Goal: Transaction & Acquisition: Purchase product/service

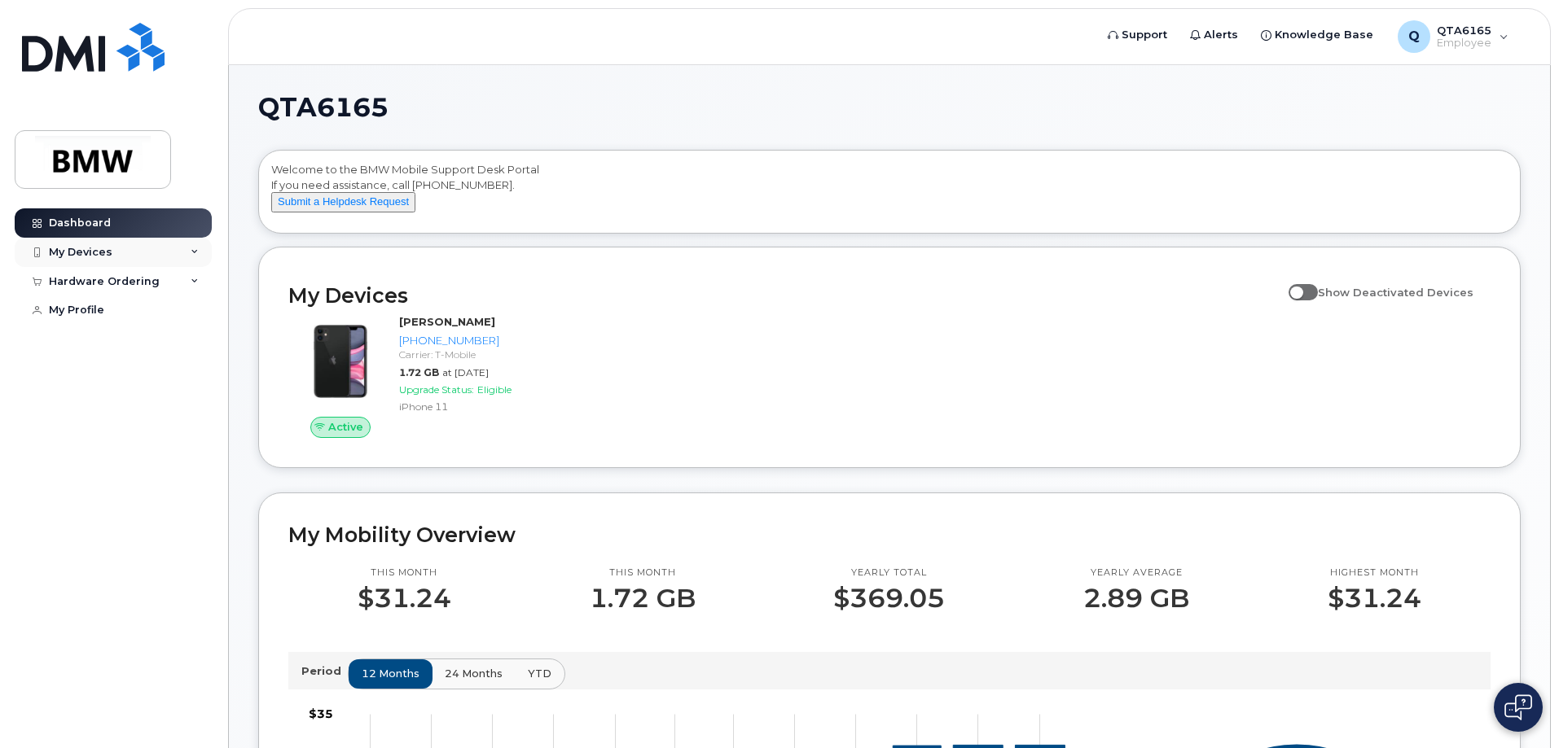
click at [112, 257] on div "My Devices" at bounding box center [113, 252] width 197 height 29
click at [73, 248] on div "My Devices" at bounding box center [81, 252] width 64 height 13
click at [141, 376] on div "Hardware Ordering" at bounding box center [104, 369] width 111 height 13
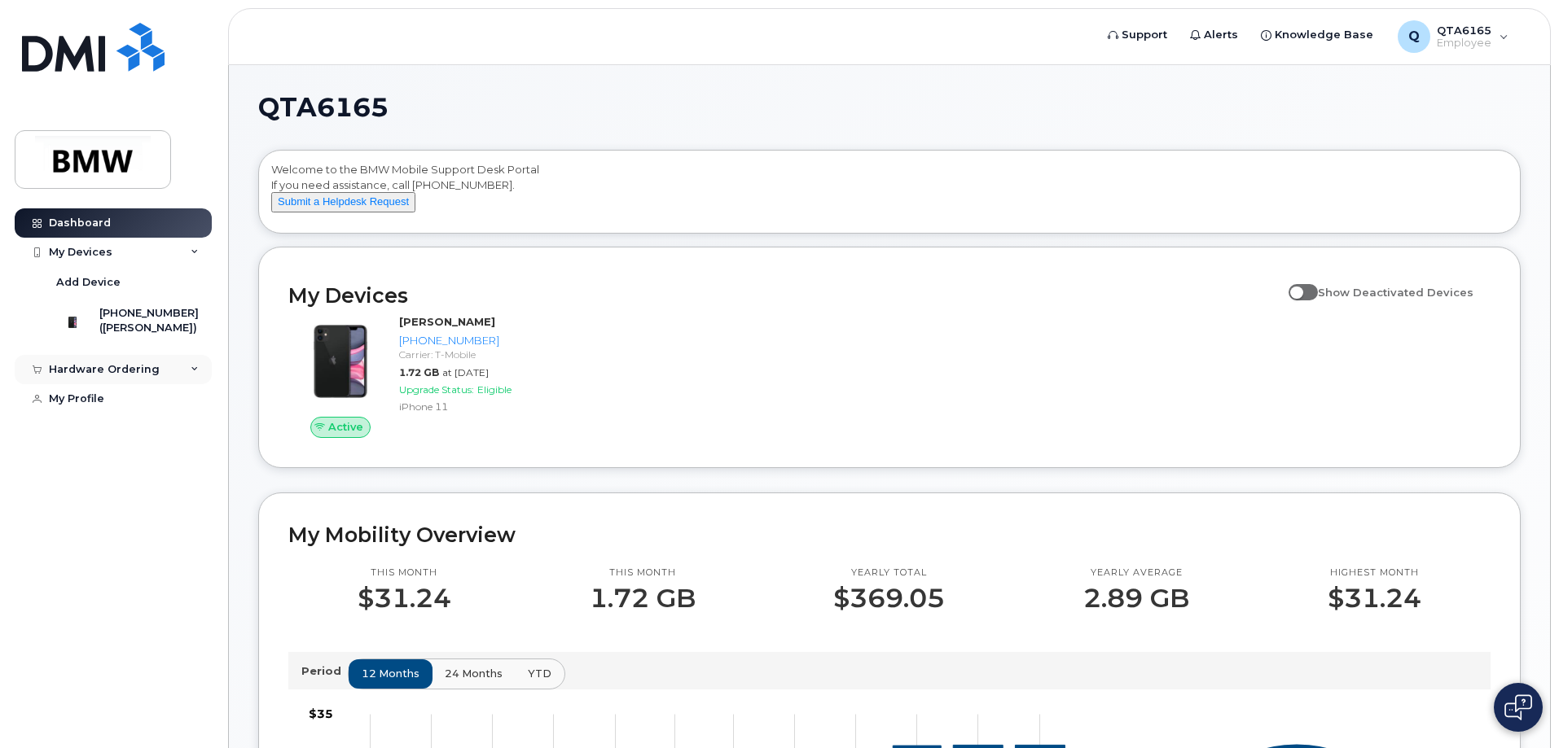
click at [141, 376] on div "Hardware Ordering" at bounding box center [104, 369] width 111 height 13
click at [117, 410] on link "My Orders" at bounding box center [127, 399] width 169 height 31
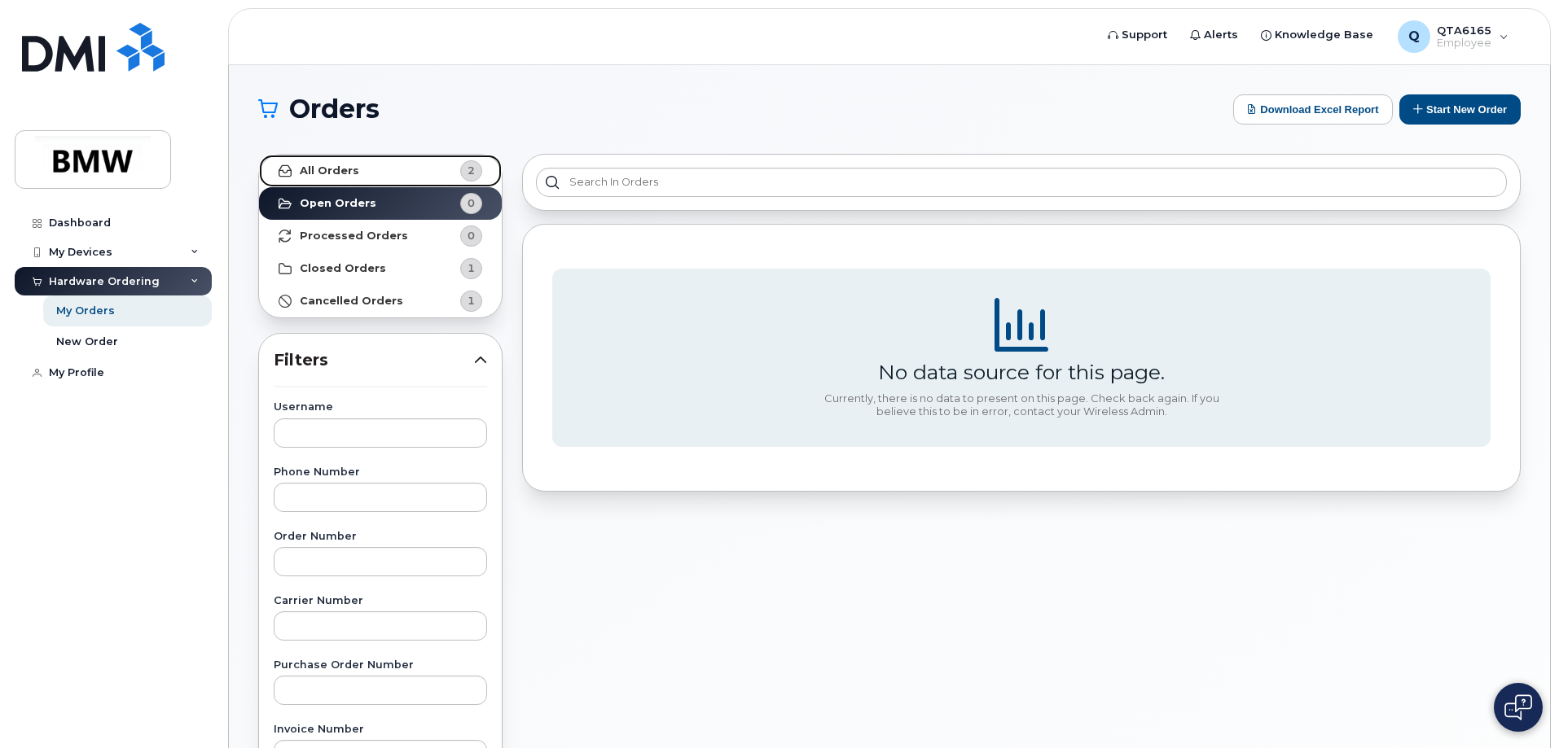
click at [402, 169] on link "All Orders 2" at bounding box center [380, 171] width 243 height 33
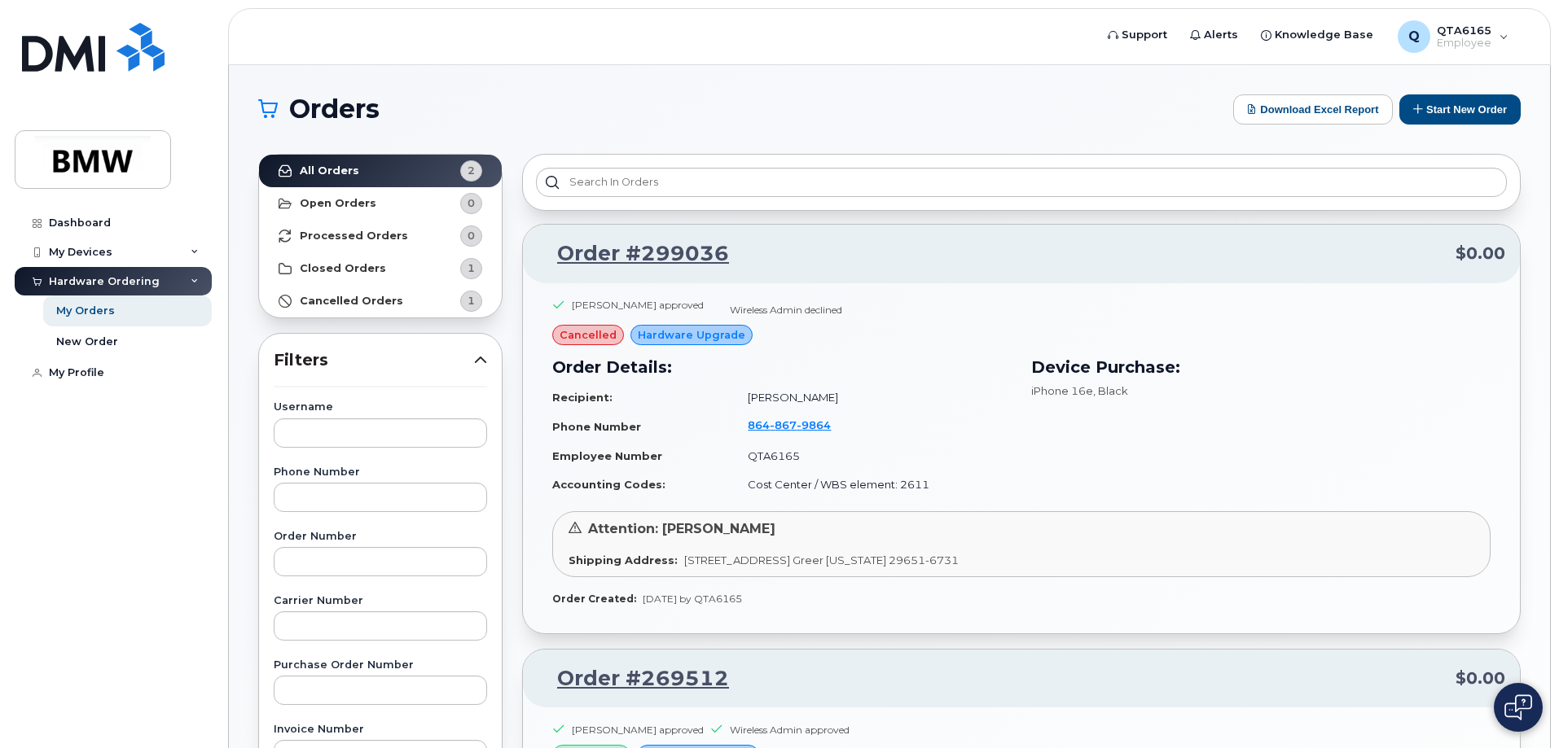
click at [691, 538] on div "Attention: Jay West" at bounding box center [1021, 529] width 906 height 19
click at [577, 252] on link "Order #299036" at bounding box center [633, 253] width 191 height 29
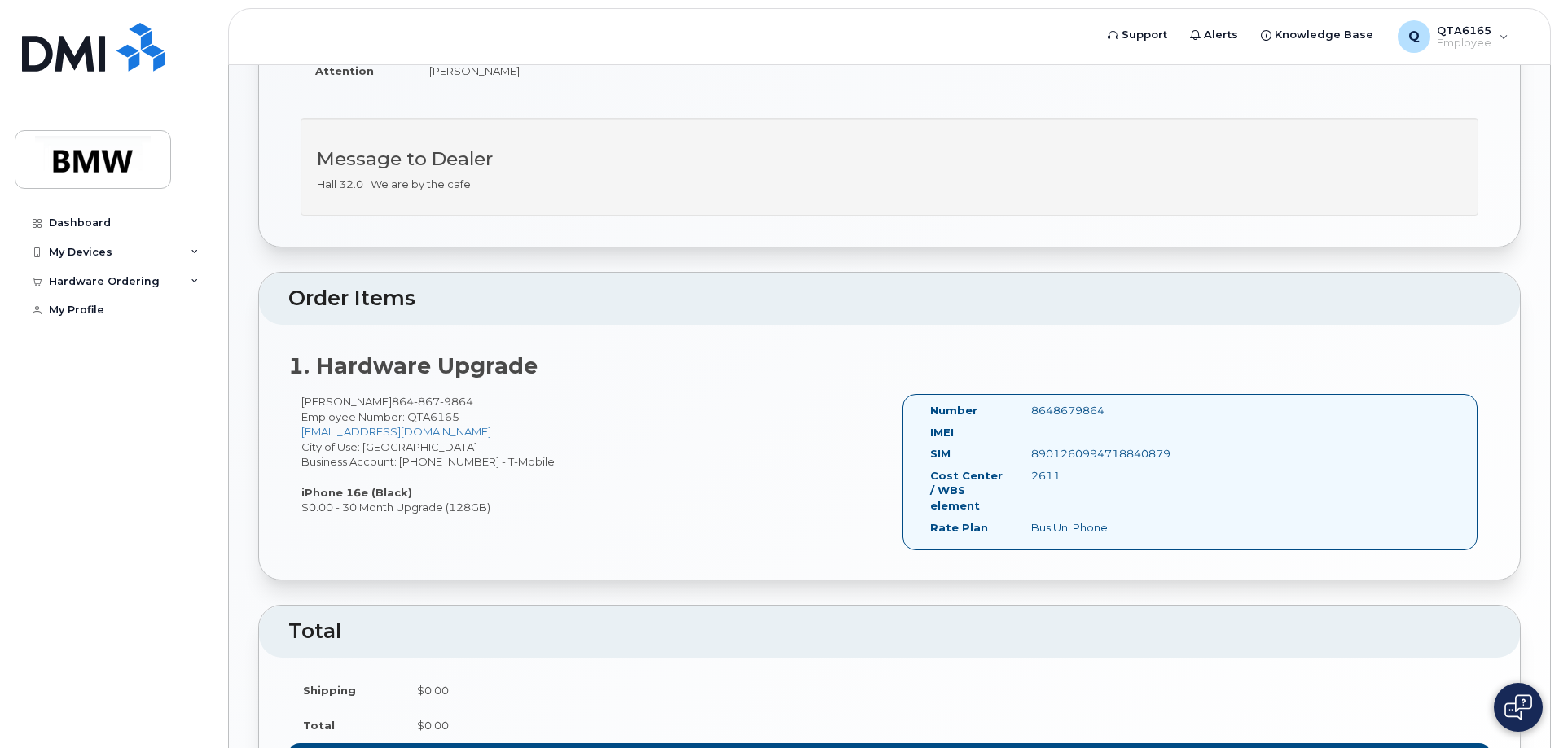
scroll to position [74, 0]
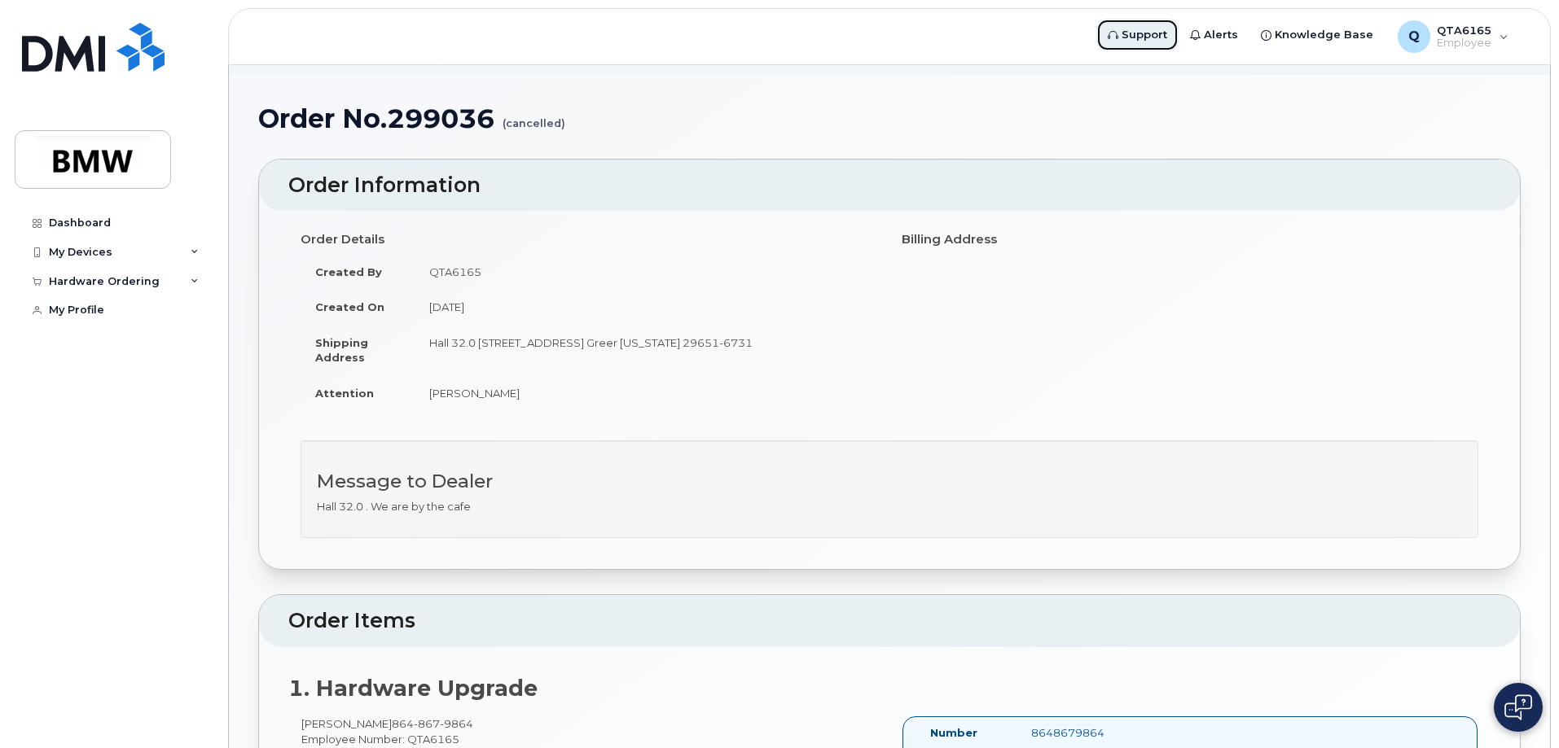
click at [1148, 32] on span "Support" at bounding box center [1144, 35] width 46 height 16
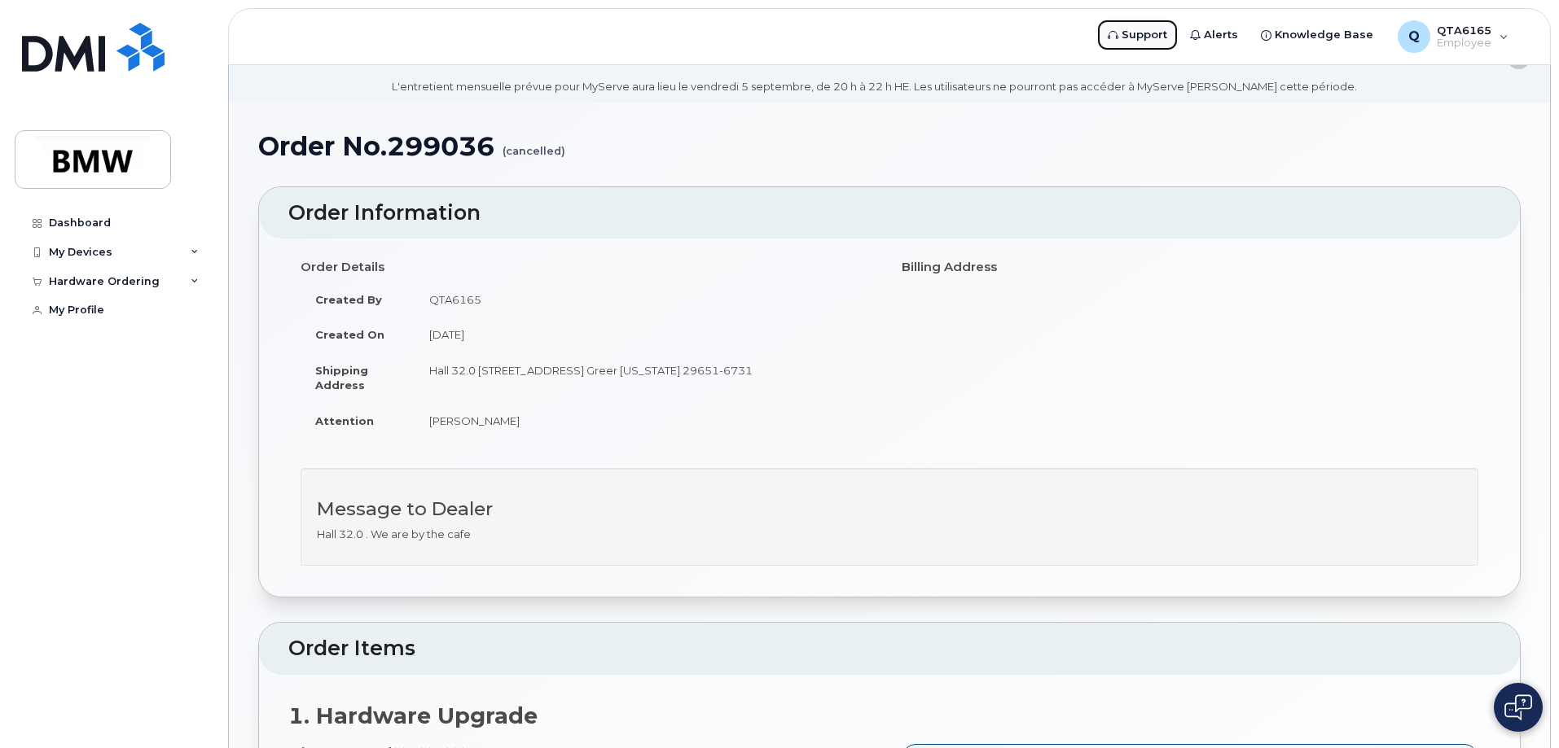
scroll to position [0, 0]
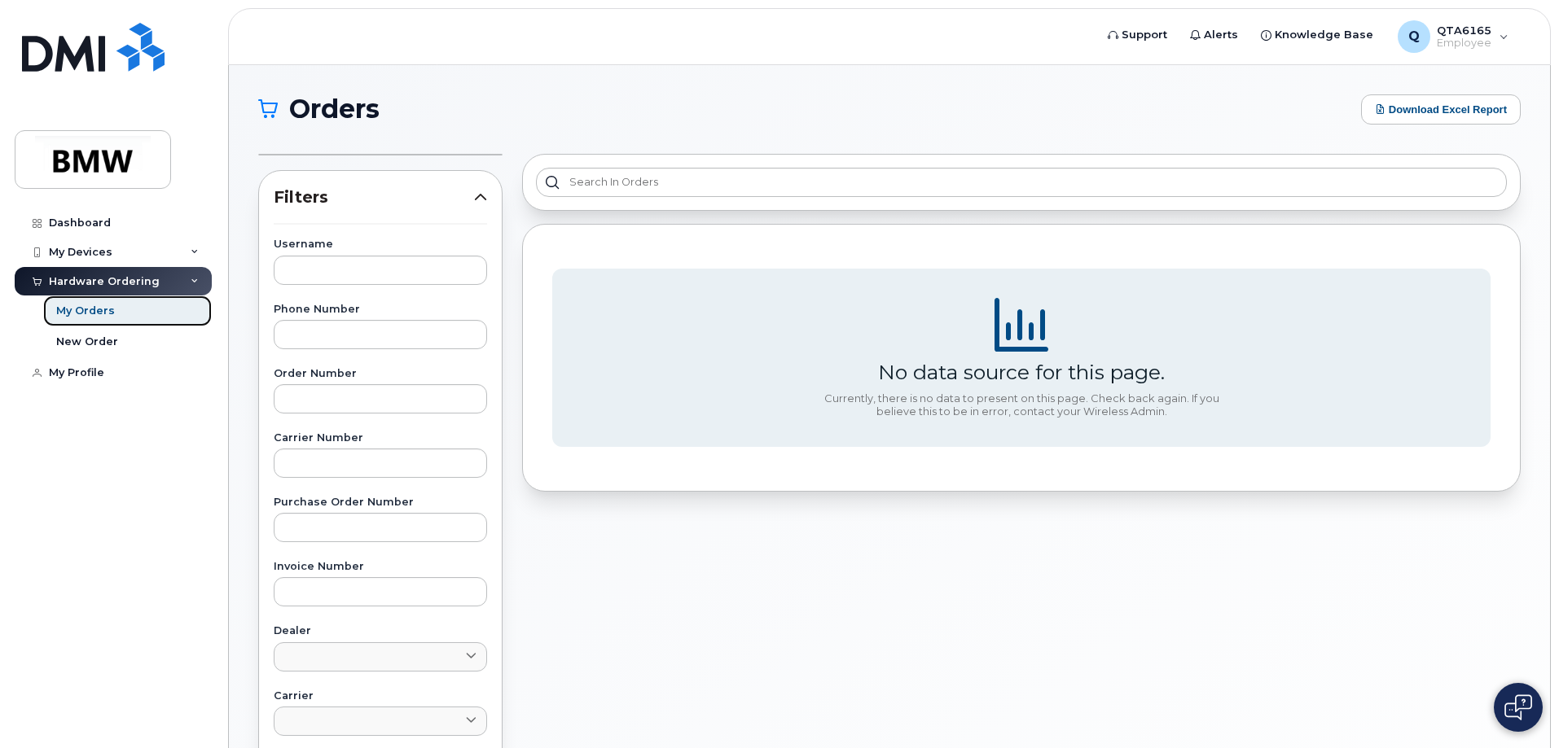
click at [86, 310] on div "My Orders" at bounding box center [85, 311] width 59 height 15
click at [77, 307] on div "My Orders" at bounding box center [85, 311] width 59 height 15
click at [195, 279] on icon at bounding box center [195, 282] width 8 height 8
click at [83, 313] on div "My Orders" at bounding box center [85, 311] width 59 height 15
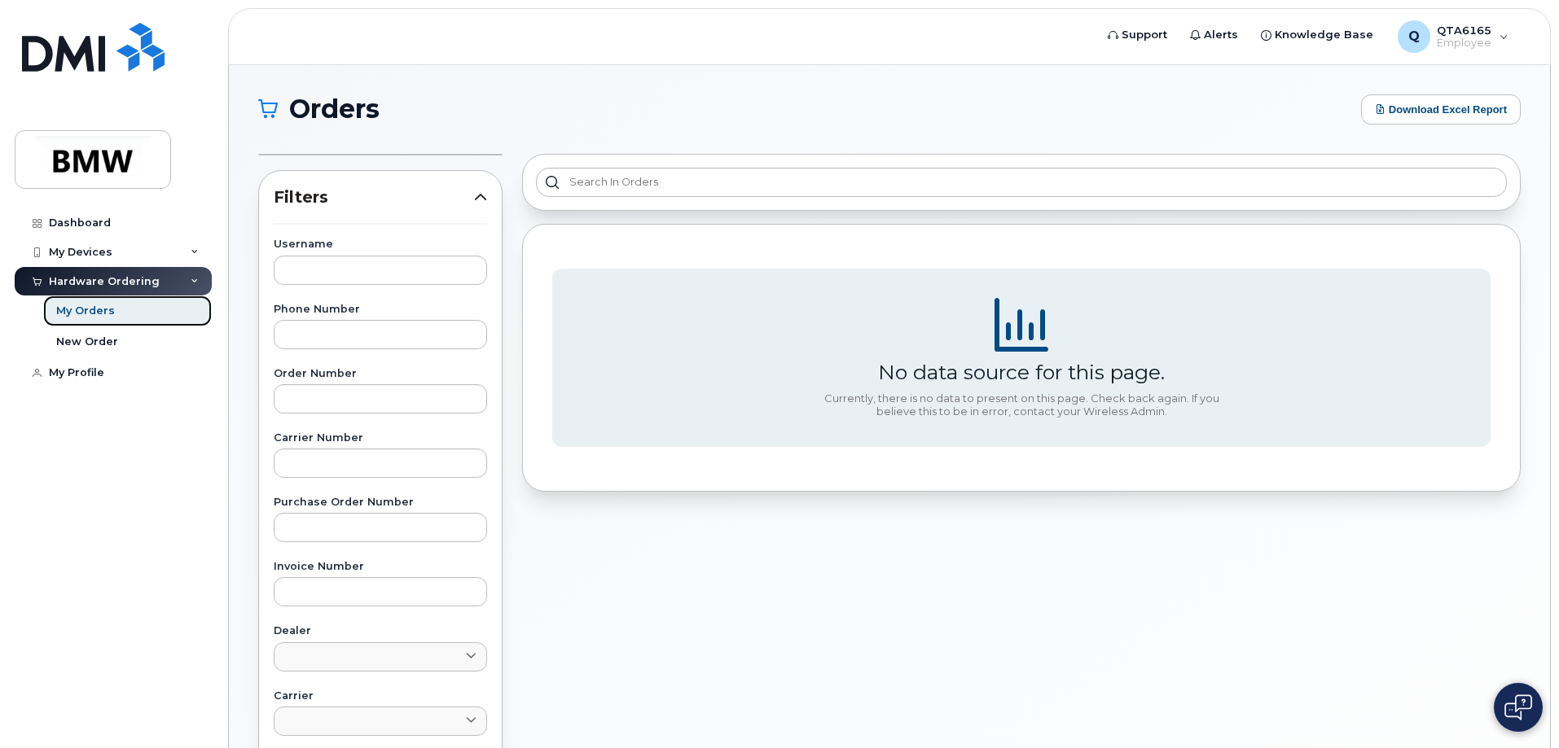
click at [68, 314] on div "My Orders" at bounding box center [85, 311] width 59 height 15
click at [195, 283] on icon at bounding box center [195, 282] width 8 height 8
click at [59, 312] on div "My Orders" at bounding box center [85, 311] width 59 height 15
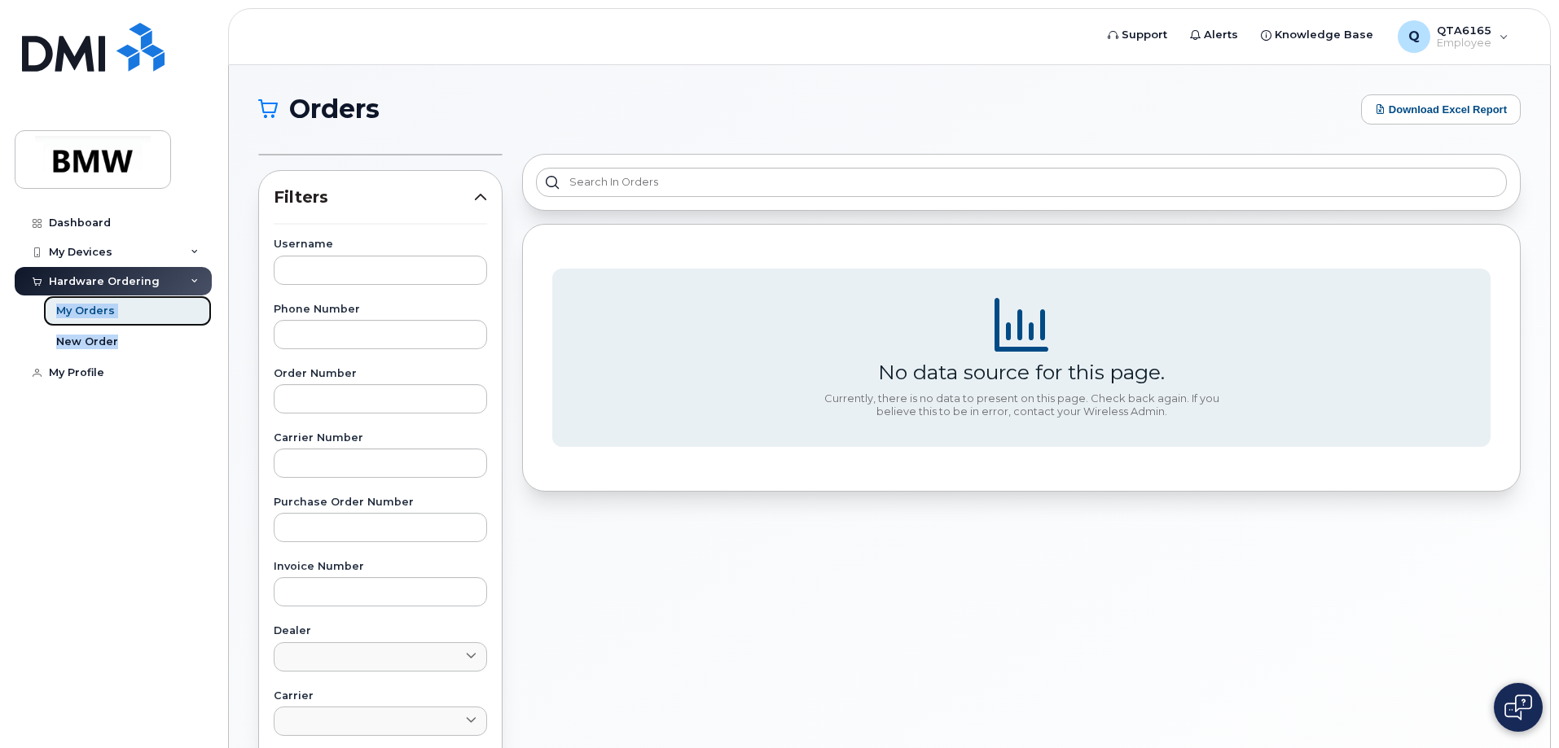
click at [71, 311] on div "My Orders" at bounding box center [85, 311] width 59 height 15
click at [66, 375] on div "My Profile" at bounding box center [76, 372] width 55 height 13
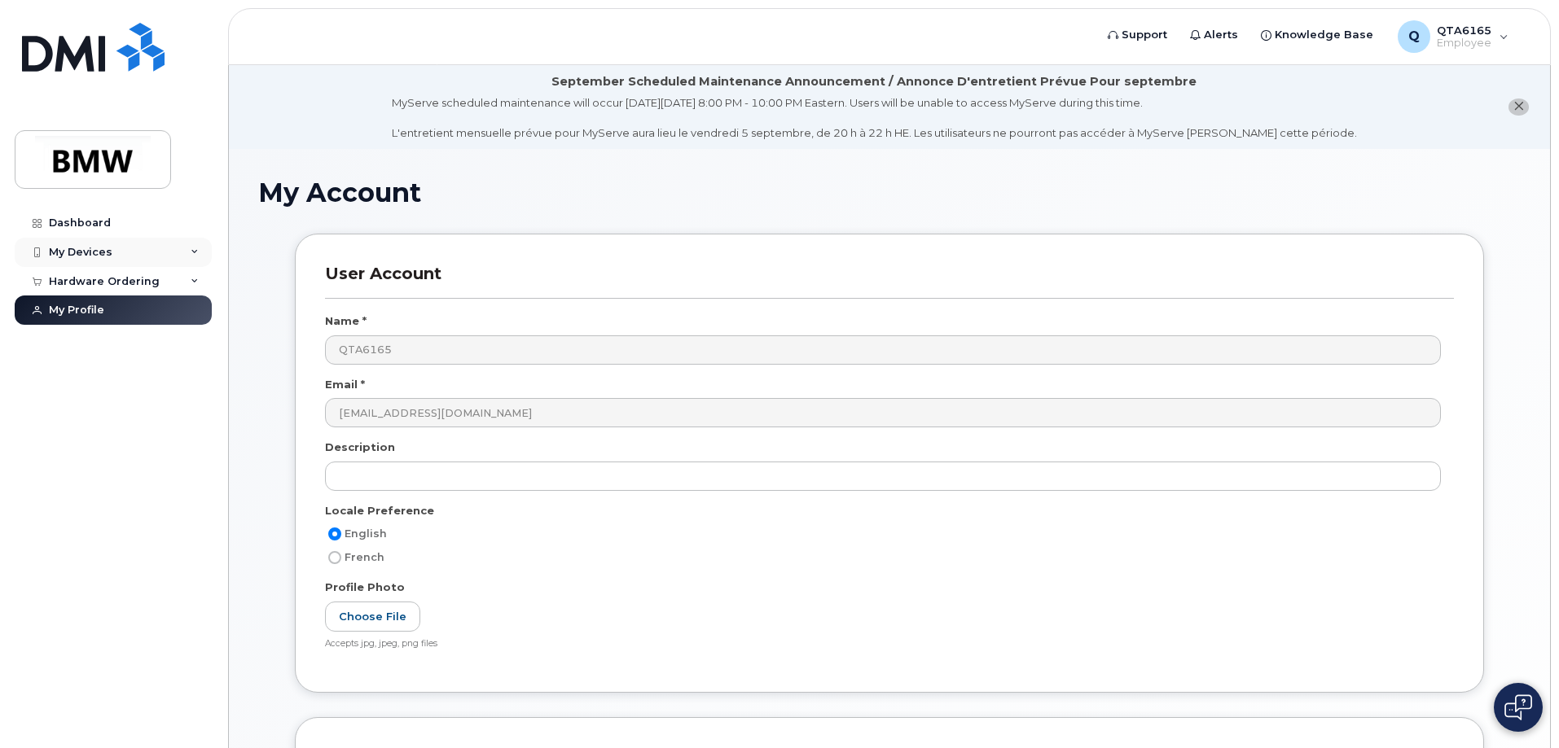
click at [73, 259] on div "My Devices" at bounding box center [113, 252] width 197 height 29
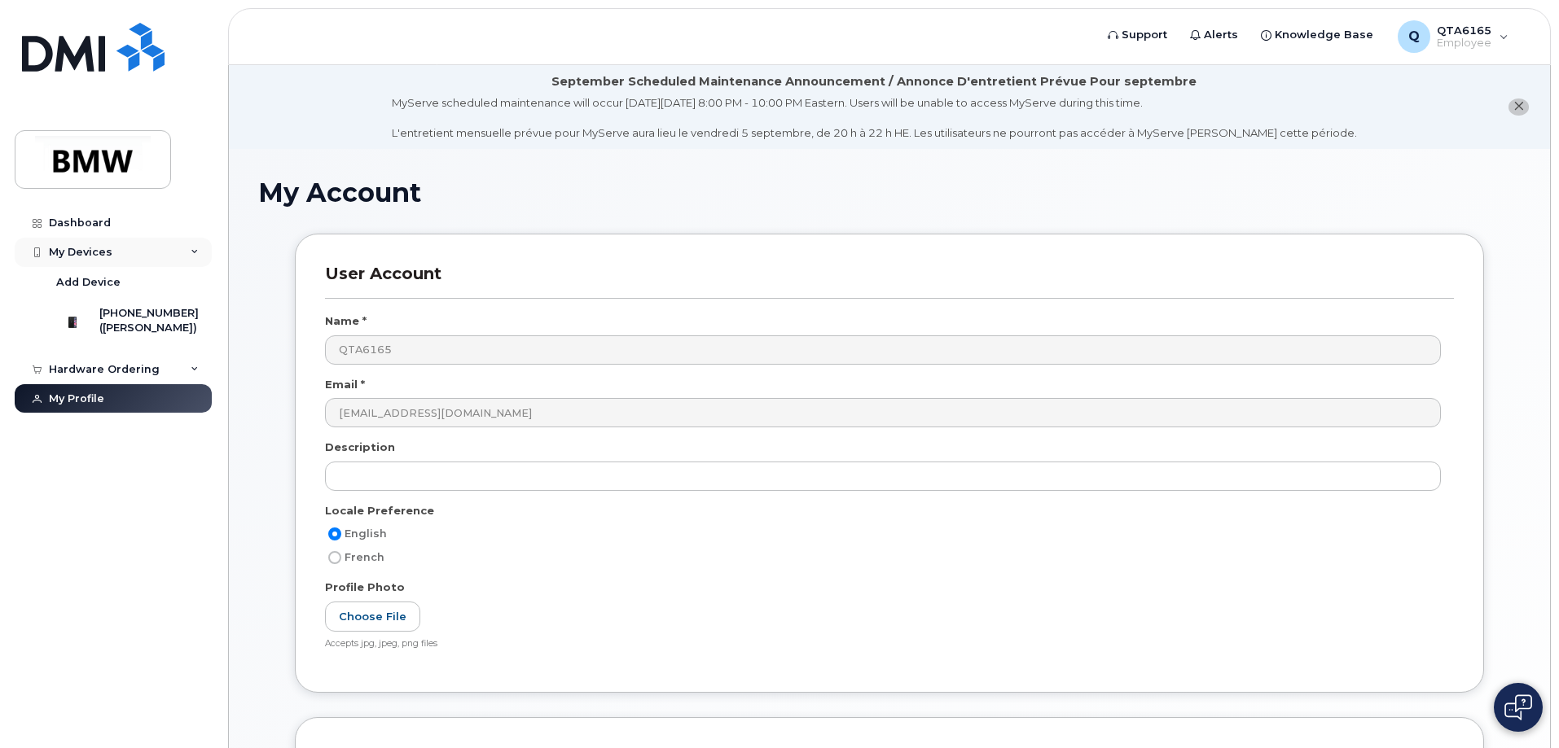
click at [63, 253] on div "My Devices" at bounding box center [81, 252] width 64 height 13
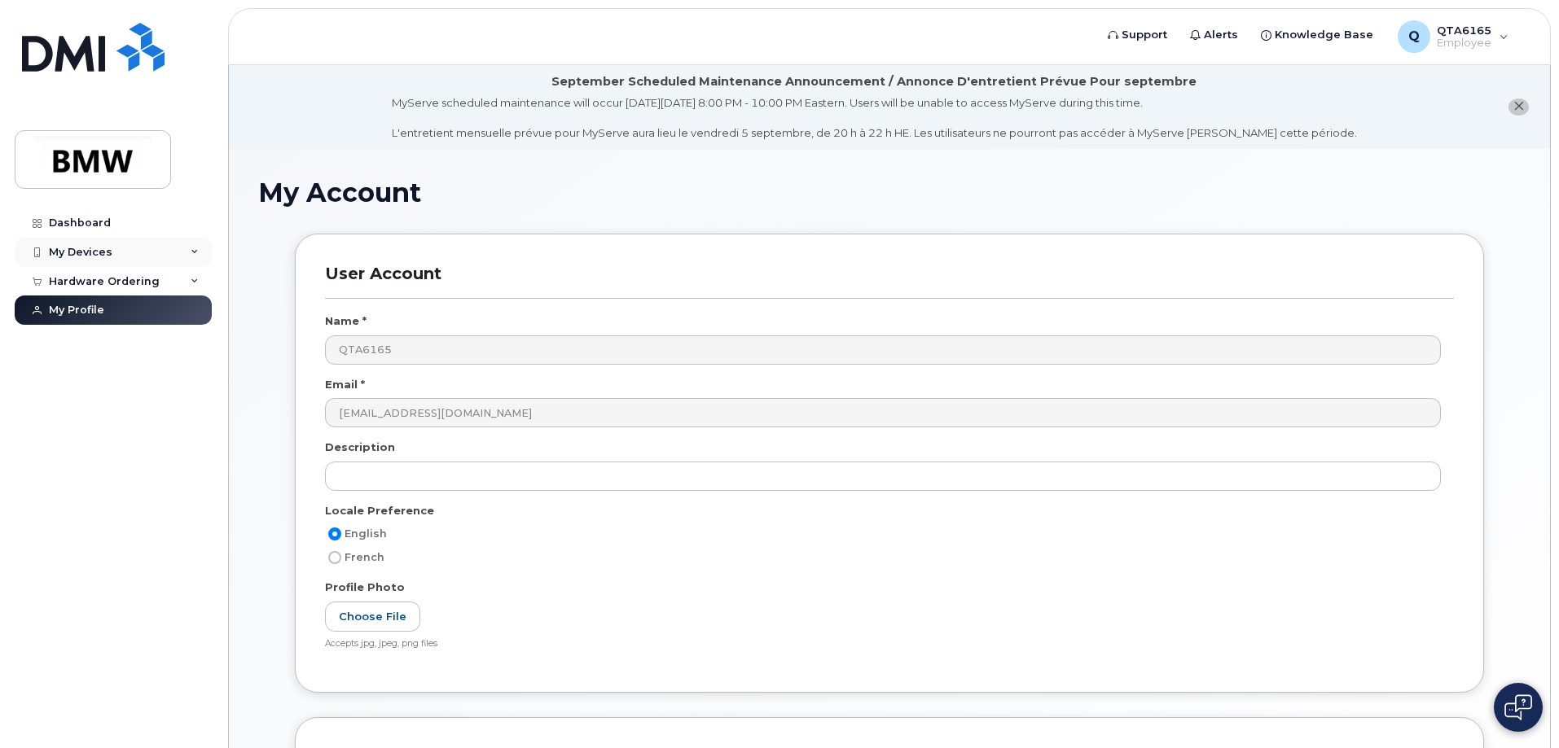
click at [63, 253] on div "My Devices" at bounding box center [81, 252] width 64 height 13
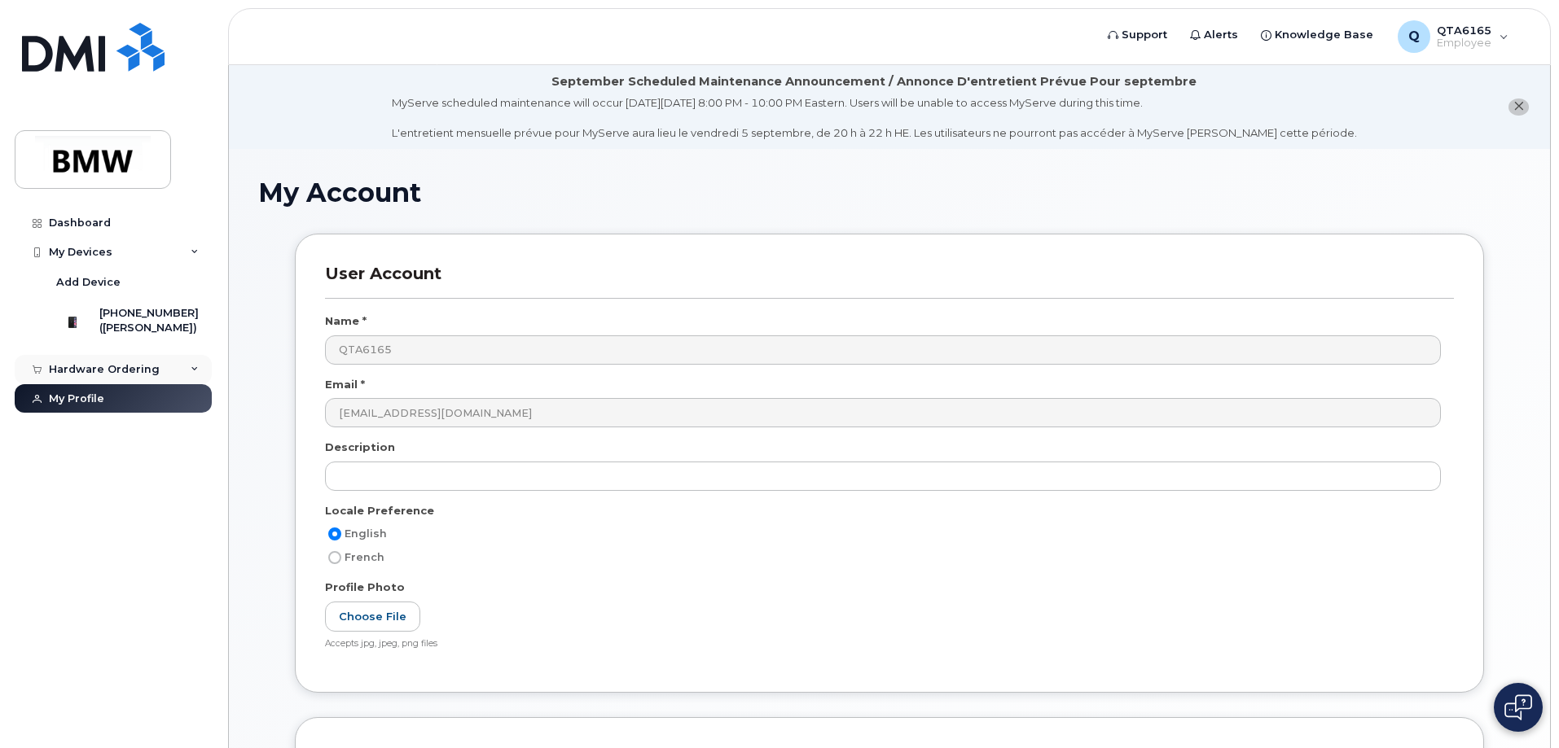
click at [82, 376] on div "Hardware Ordering" at bounding box center [104, 369] width 111 height 13
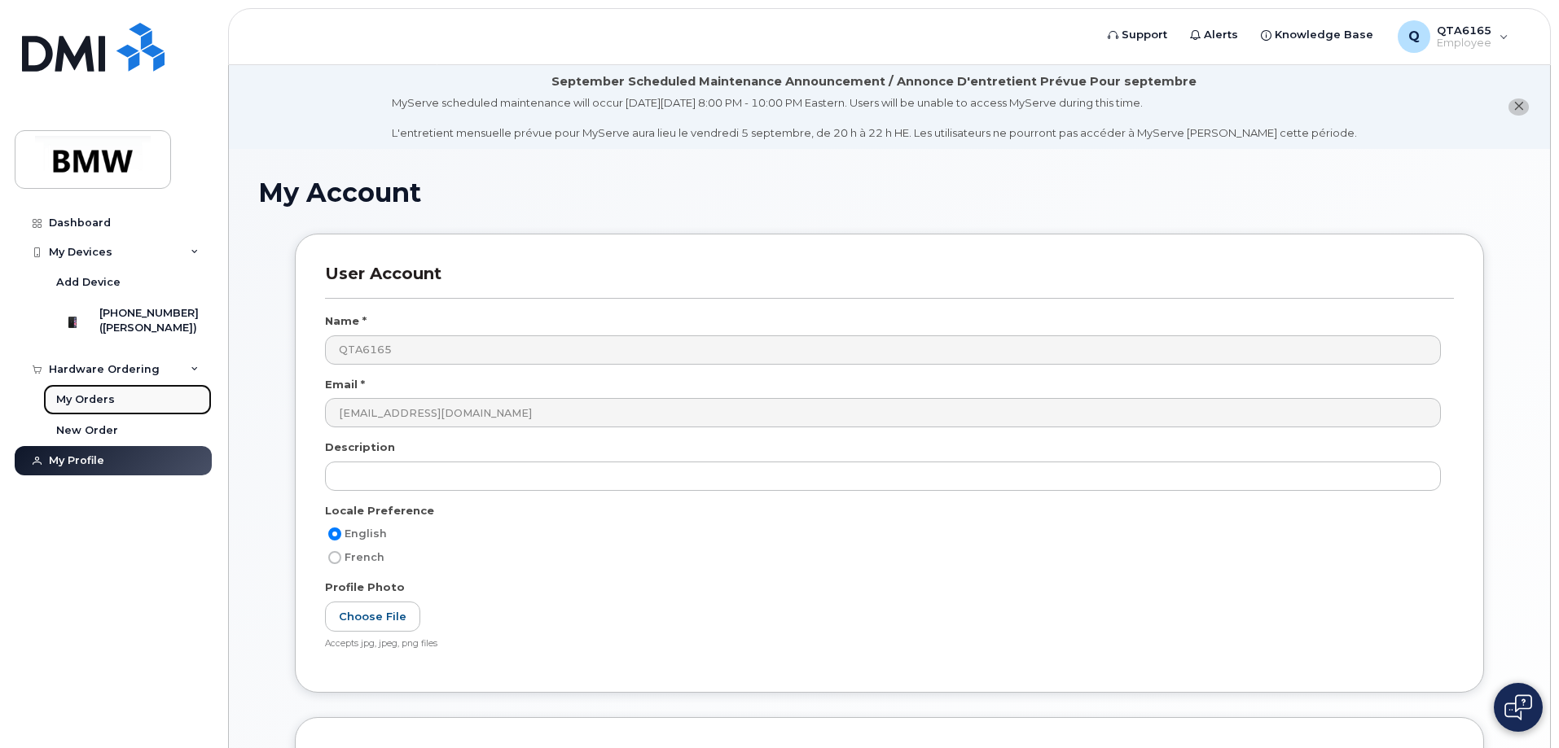
click at [86, 407] on div "My Orders" at bounding box center [85, 400] width 59 height 15
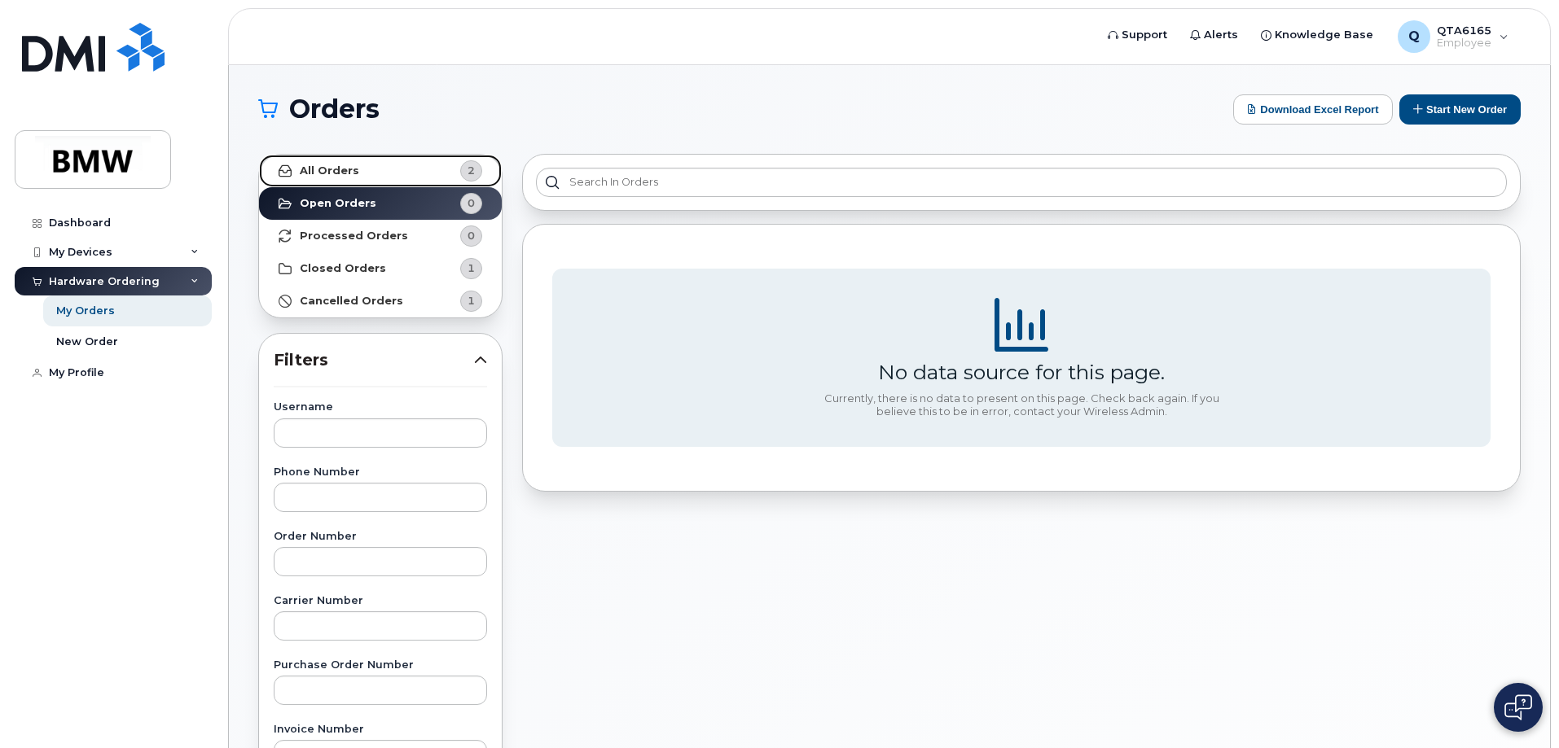
click at [339, 173] on strong "All Orders" at bounding box center [329, 171] width 59 height 13
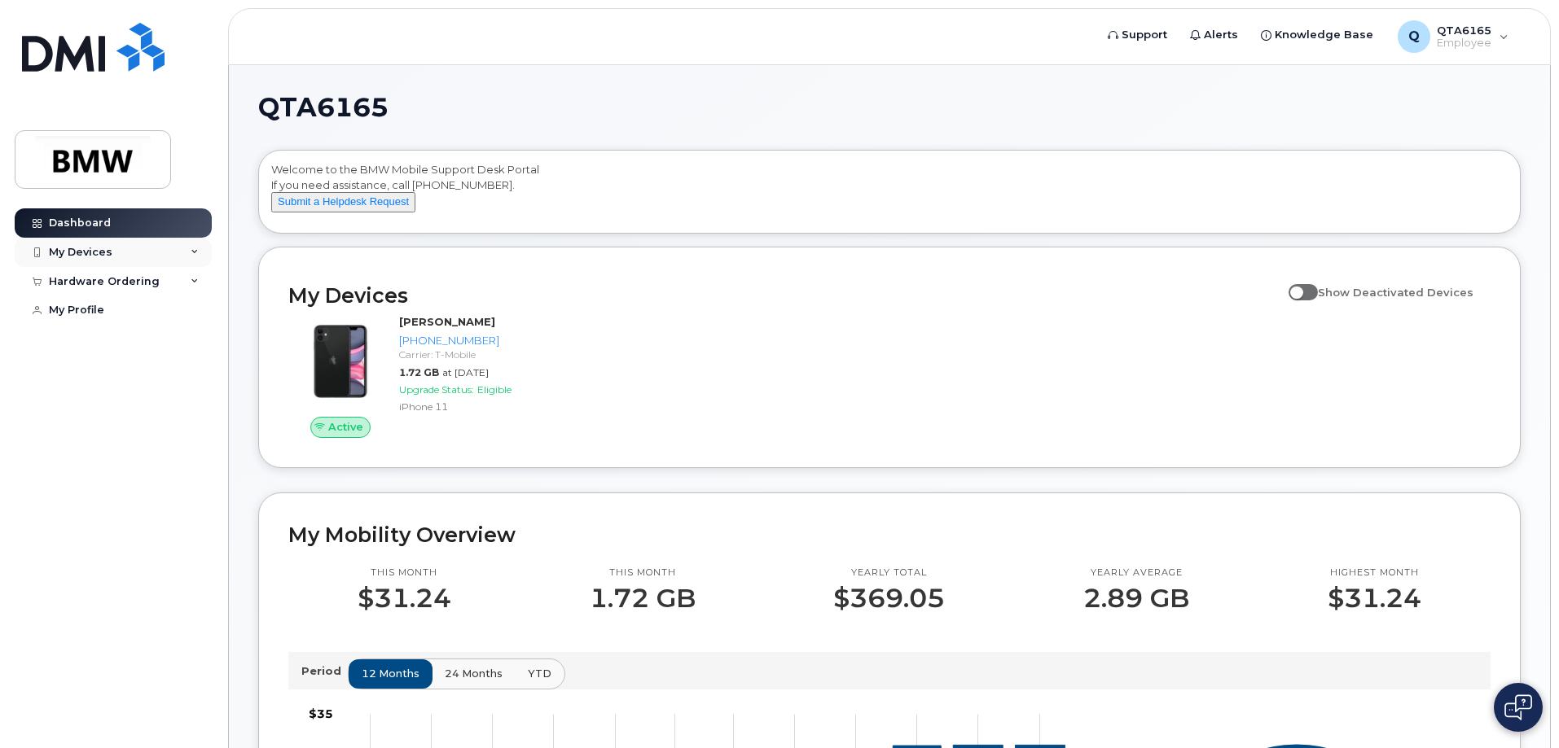
click at [124, 256] on div "My Devices" at bounding box center [113, 252] width 197 height 29
click at [126, 376] on div "Hardware Ordering" at bounding box center [104, 369] width 111 height 13
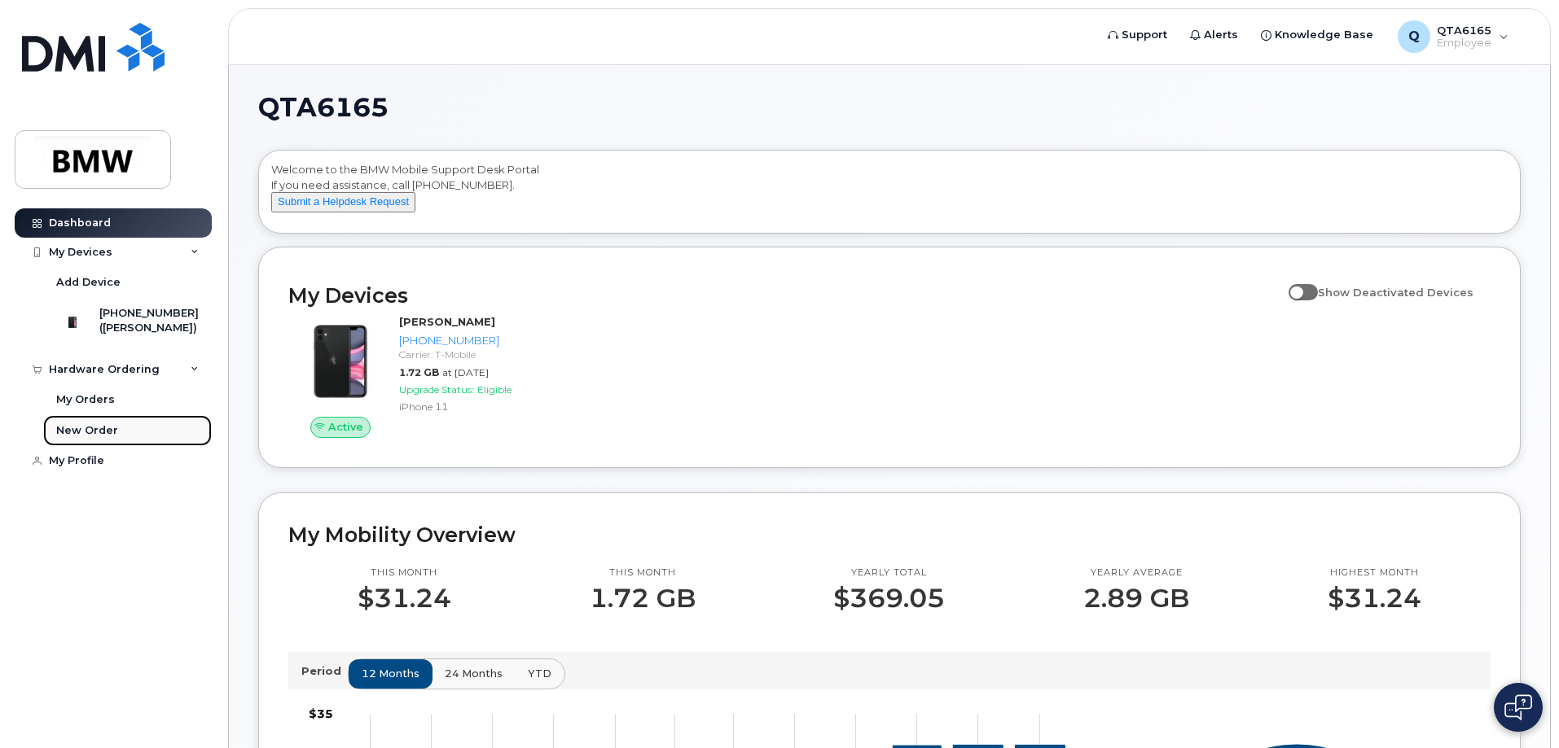
click at [101, 438] on div "New Order" at bounding box center [87, 431] width 62 height 15
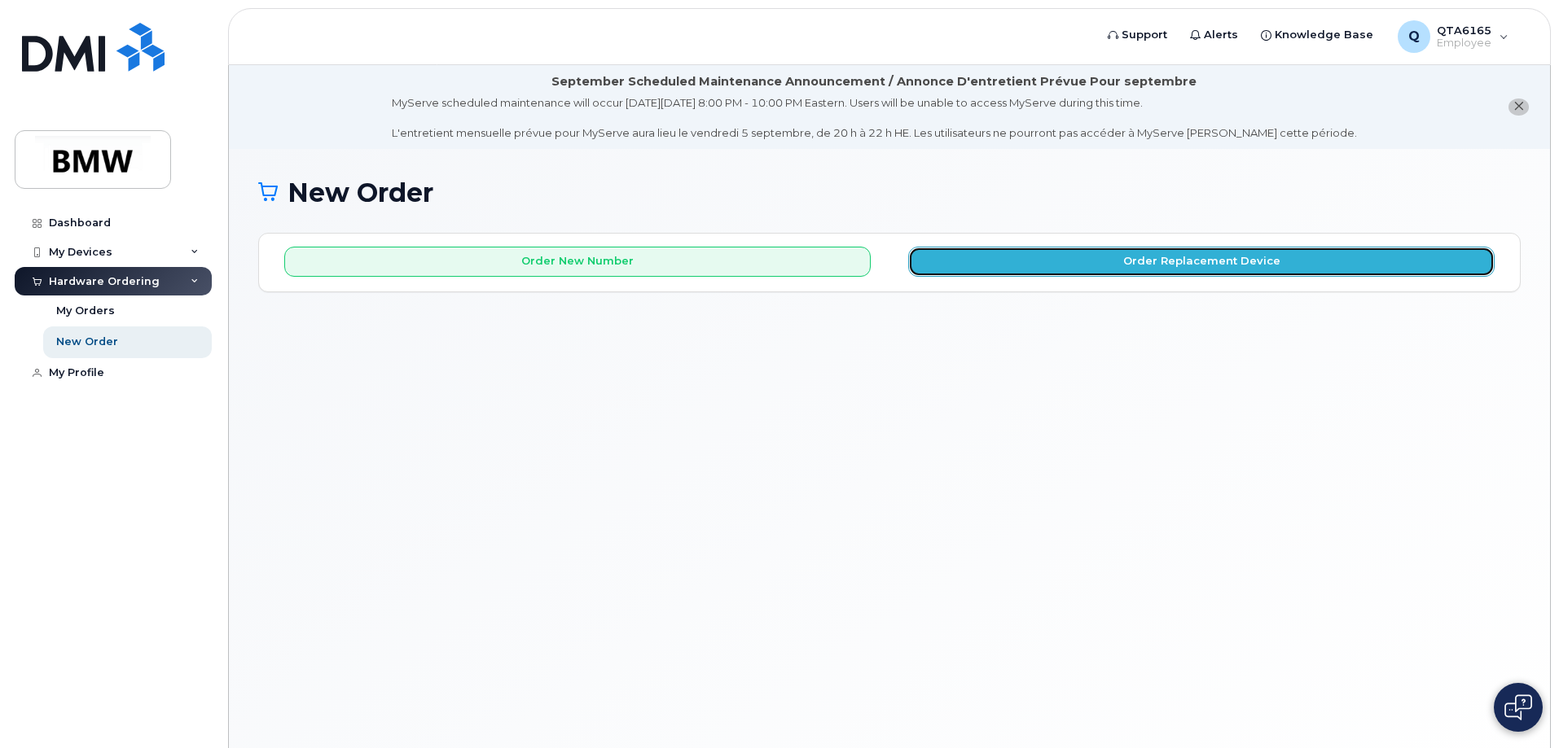
click at [1168, 257] on button "Order Replacement Device" at bounding box center [1201, 262] width 586 height 30
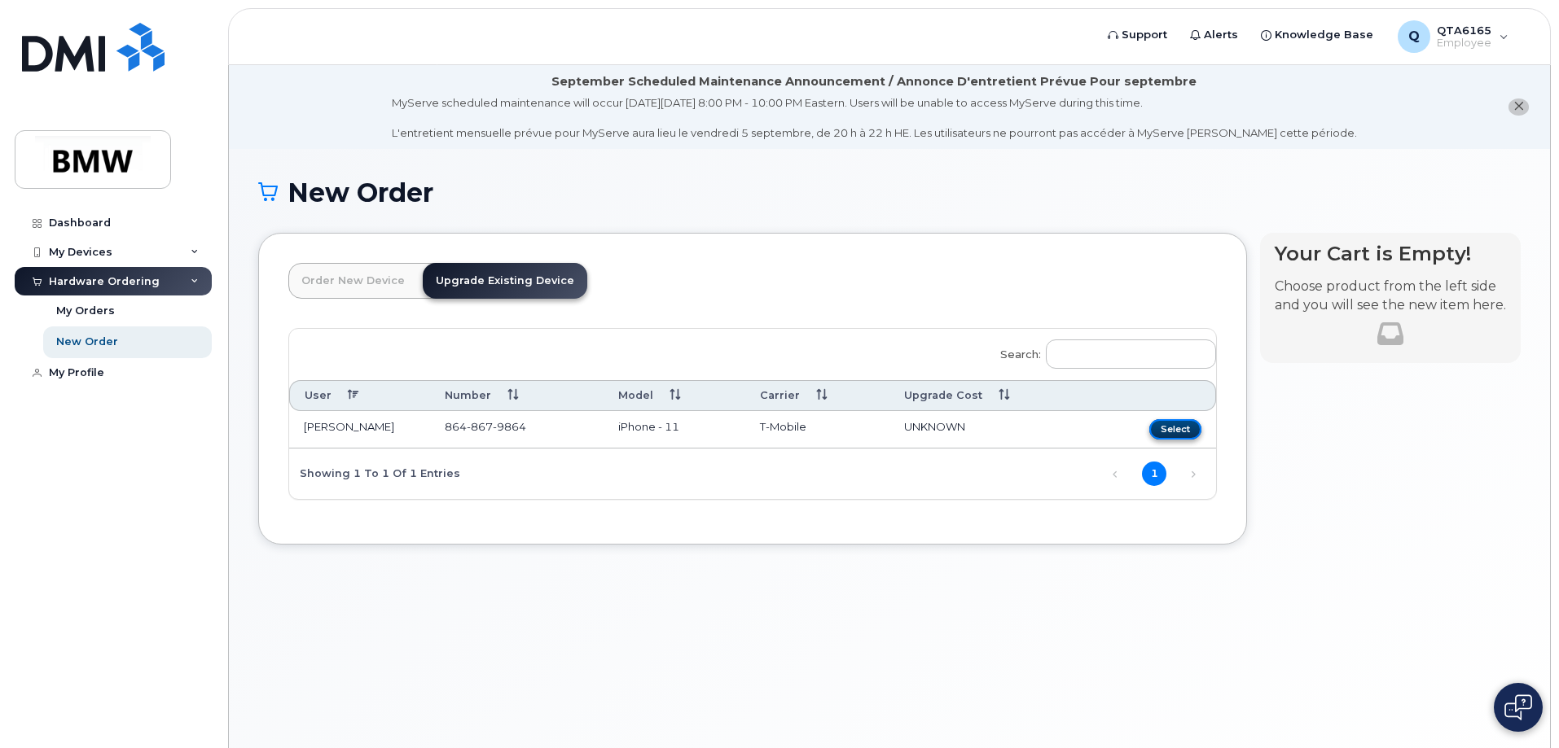
click at [1166, 424] on button "Select" at bounding box center [1175, 429] width 52 height 20
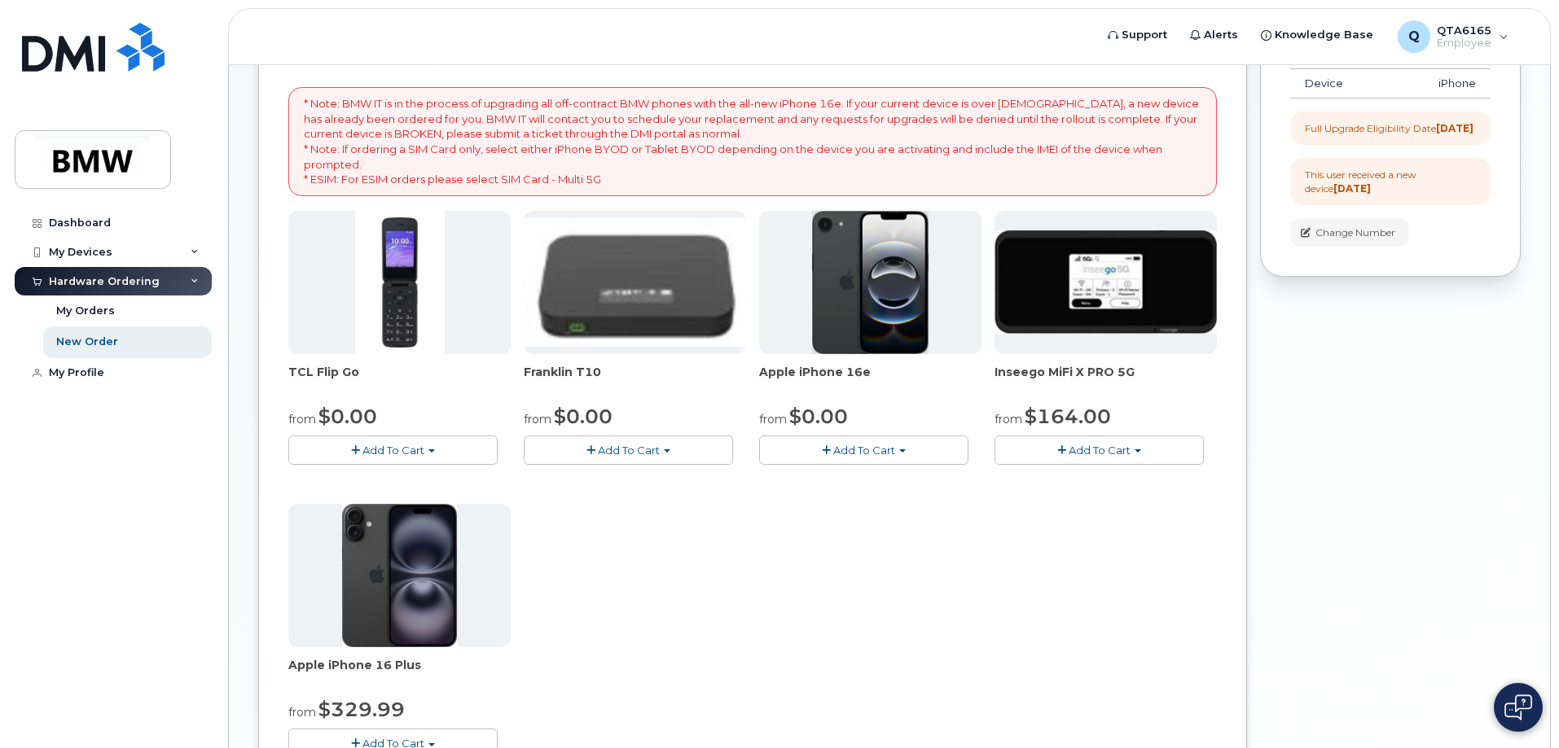
scroll to position [326, 0]
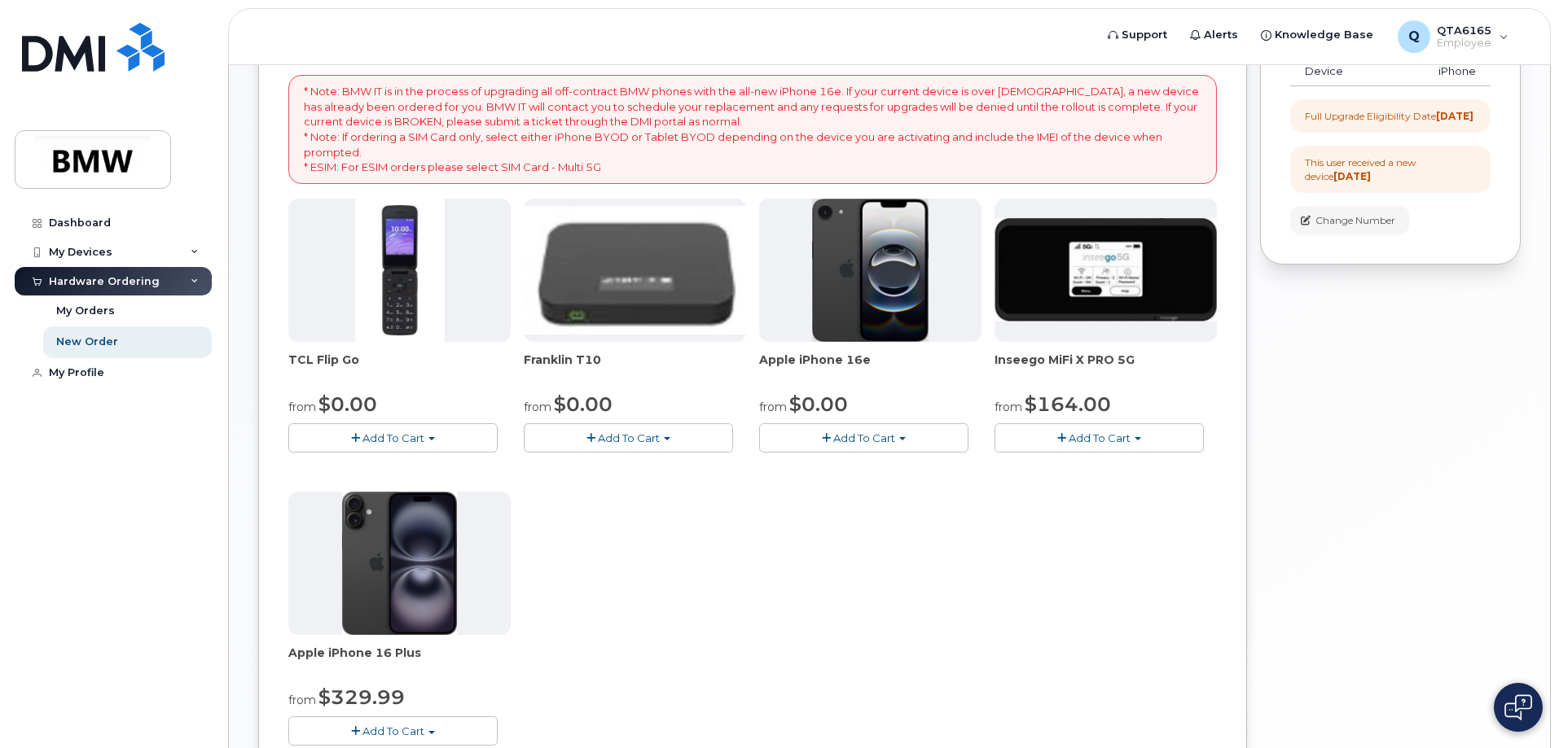
click at [862, 440] on span "Add To Cart" at bounding box center [864, 438] width 62 height 13
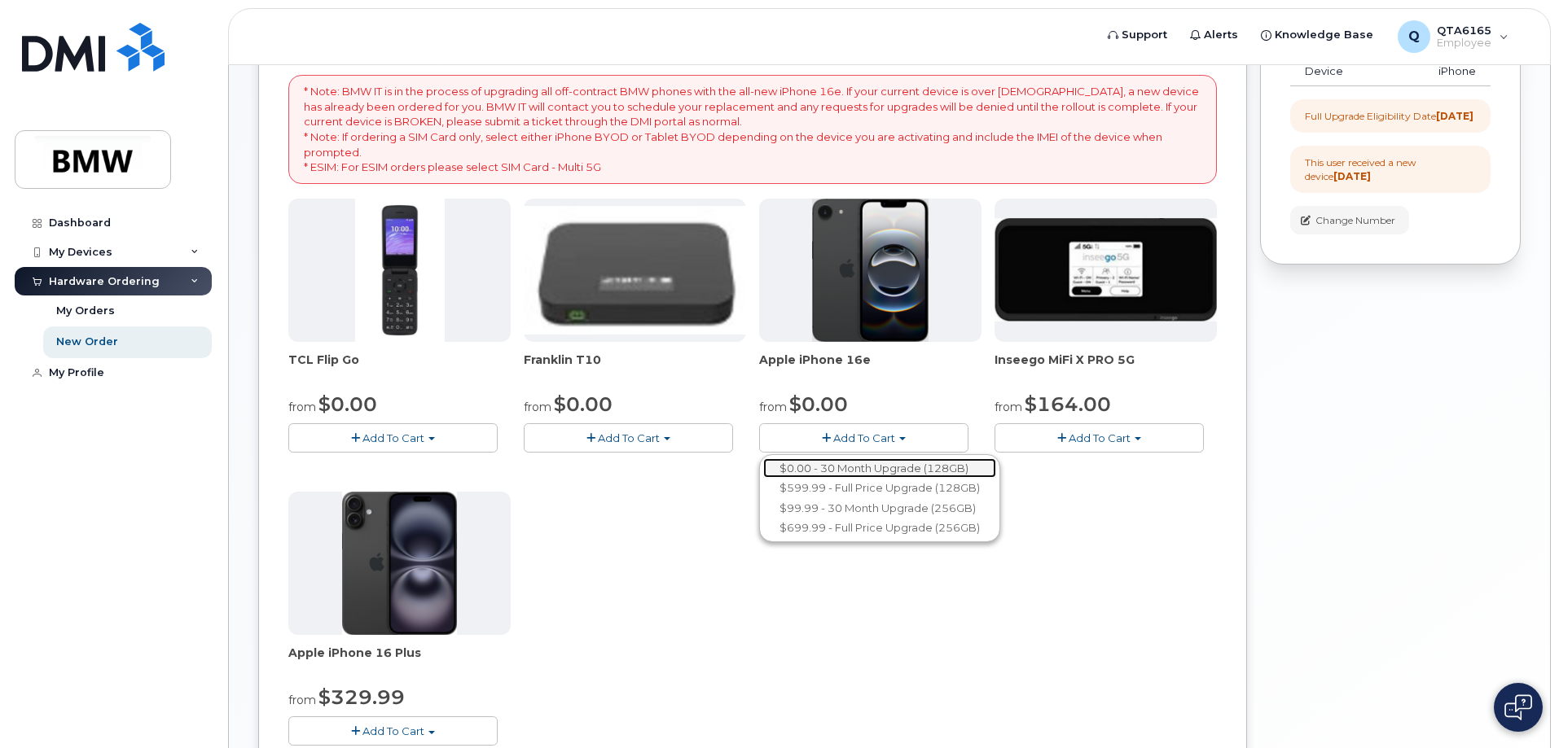
click at [860, 467] on link "$0.00 - 30 Month Upgrade (128GB)" at bounding box center [879, 469] width 233 height 20
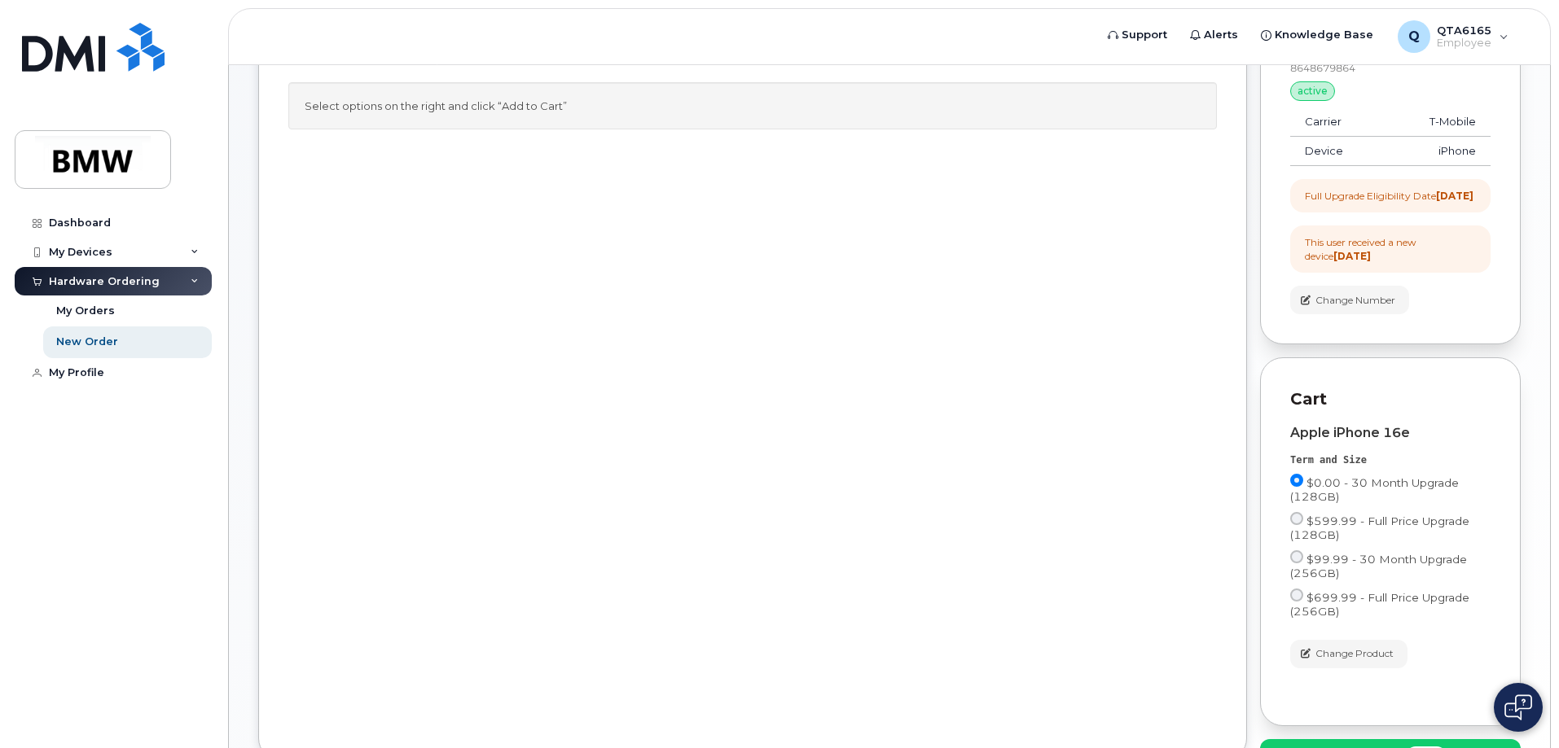
scroll to position [379, 0]
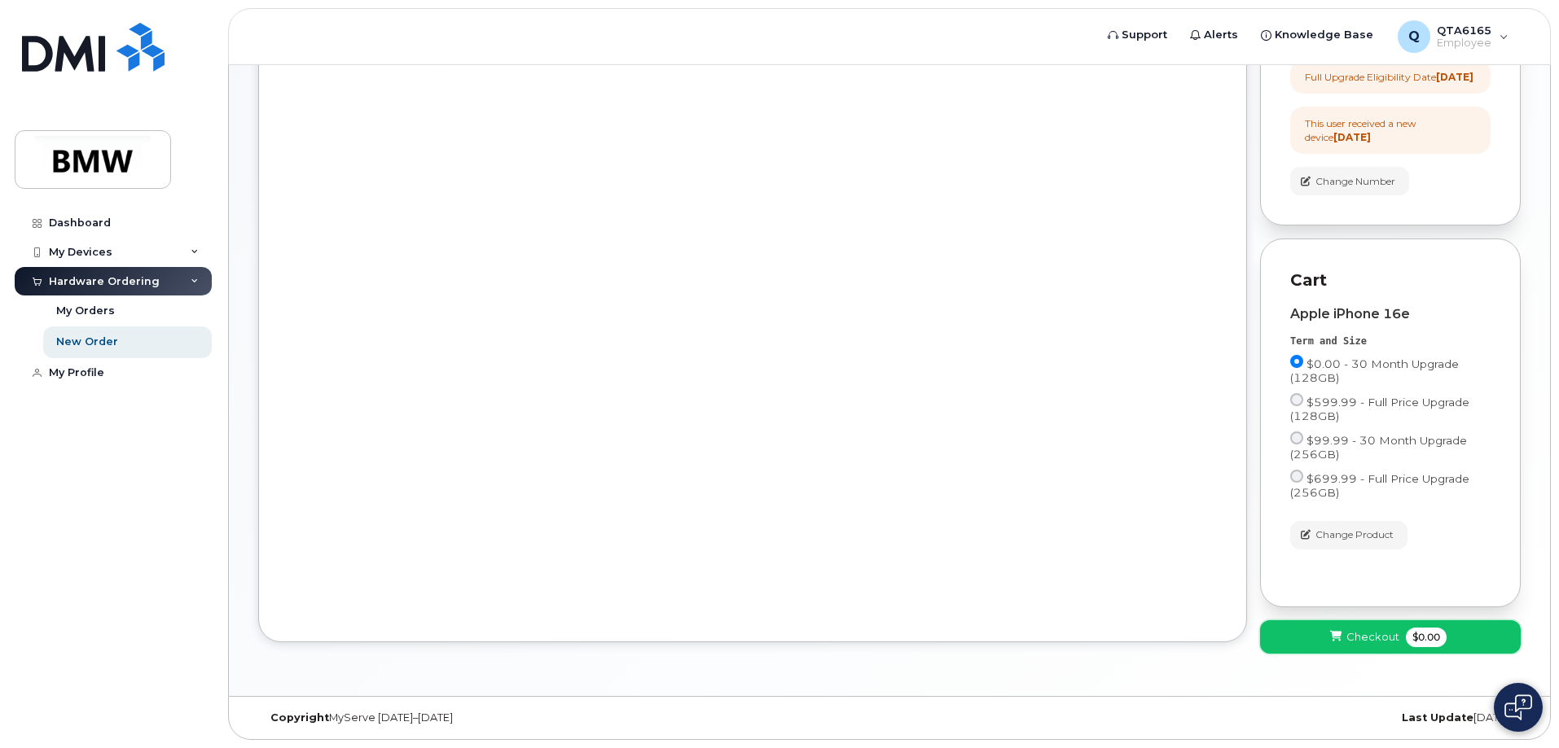
click at [1345, 644] on button "Checkout $0.00" at bounding box center [1390, 637] width 261 height 33
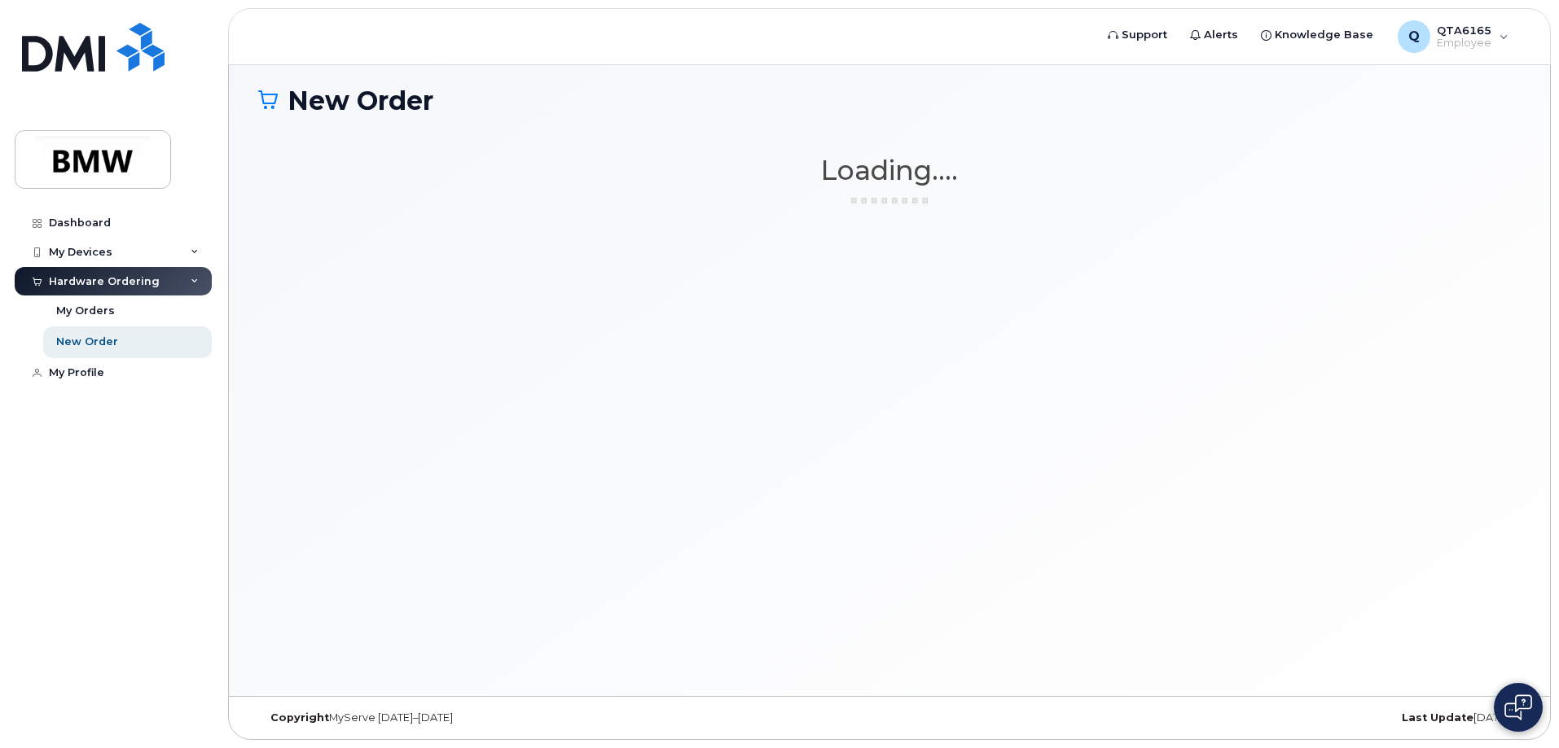
scroll to position [92, 0]
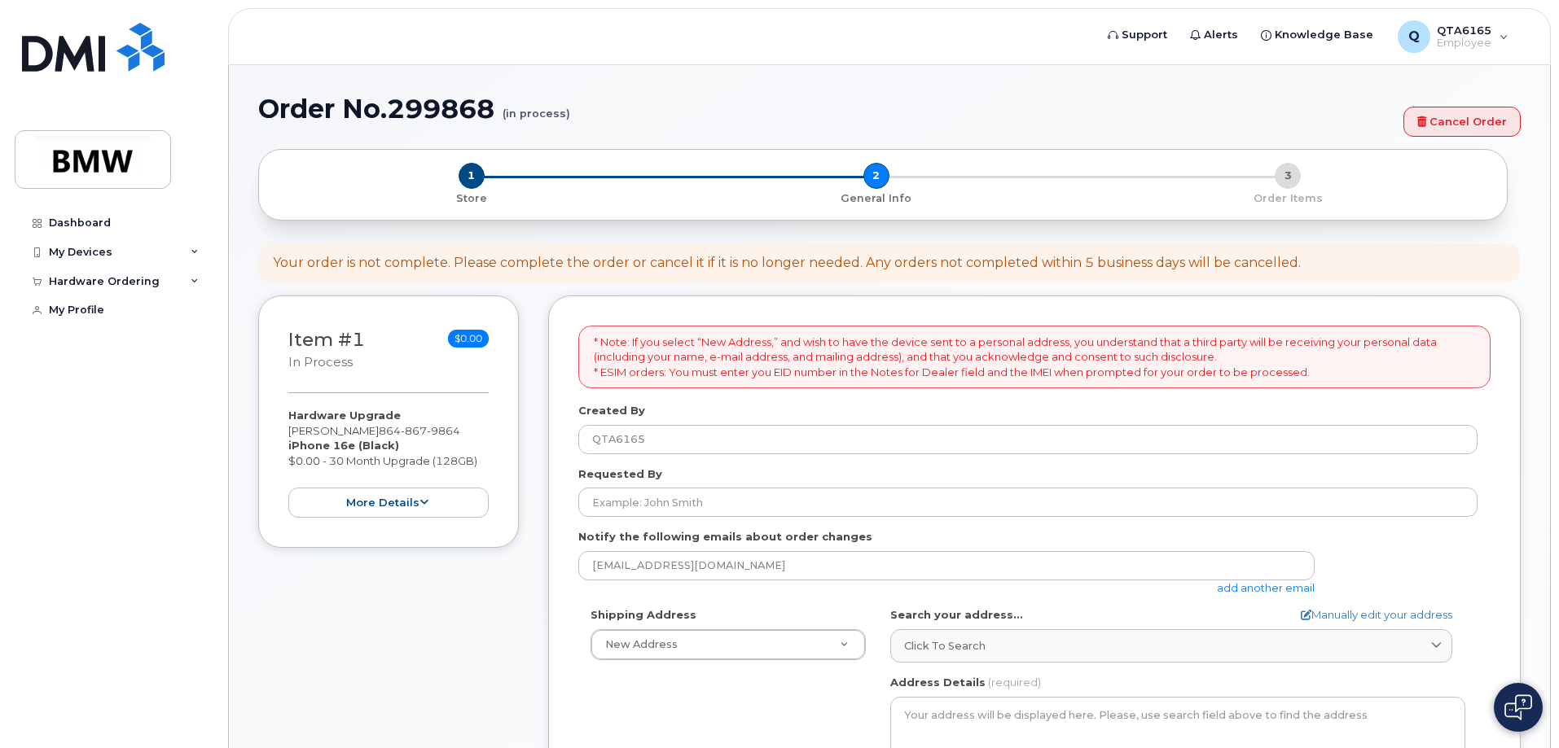
select select
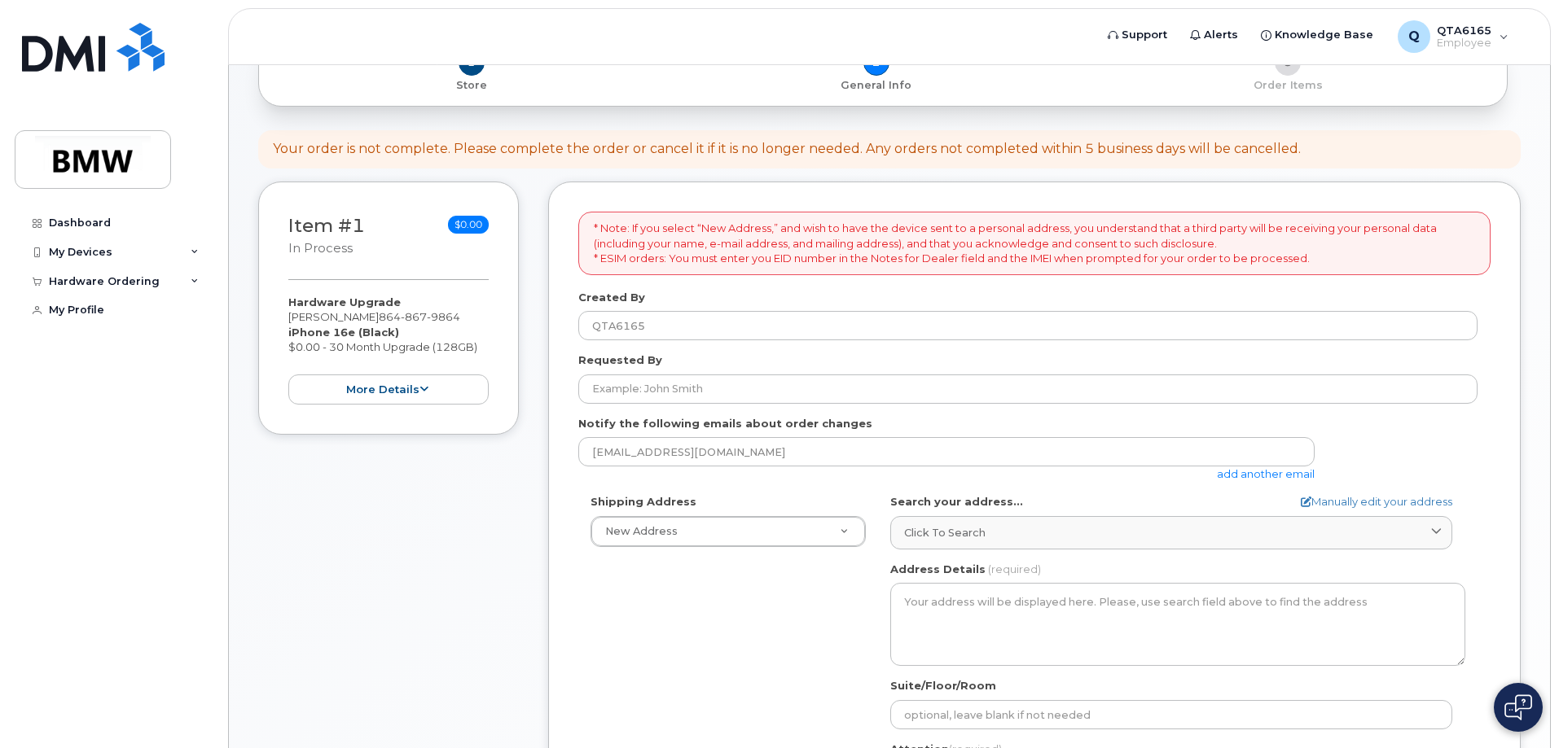
scroll to position [326, 0]
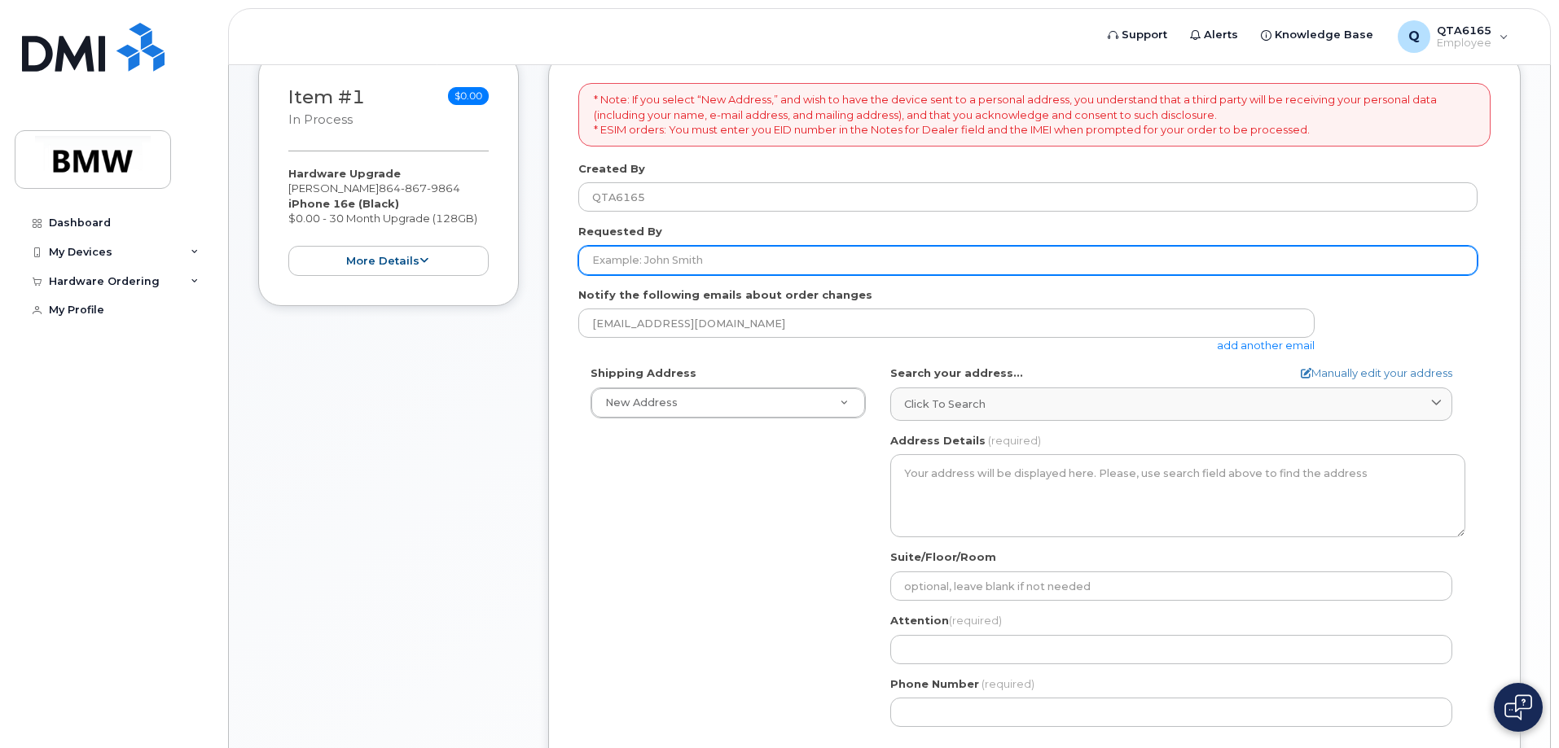
click at [720, 261] on input "Requested By" at bounding box center [1027, 260] width 899 height 29
type input "Jay West"
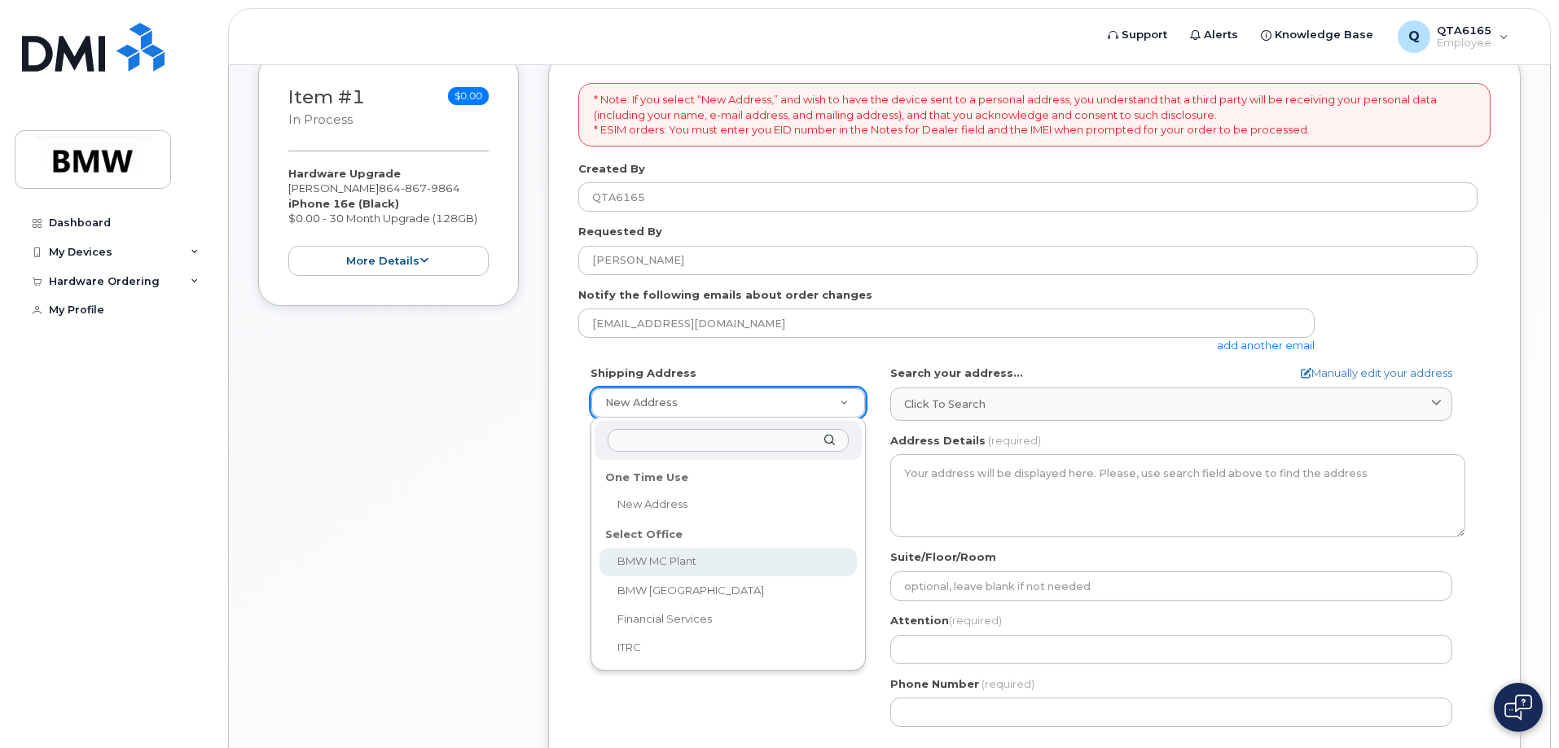
select select
type textarea "1400 Highway 101 S GREER SC 29651-6731 UNITED STATES Greer South Carolina 29651…"
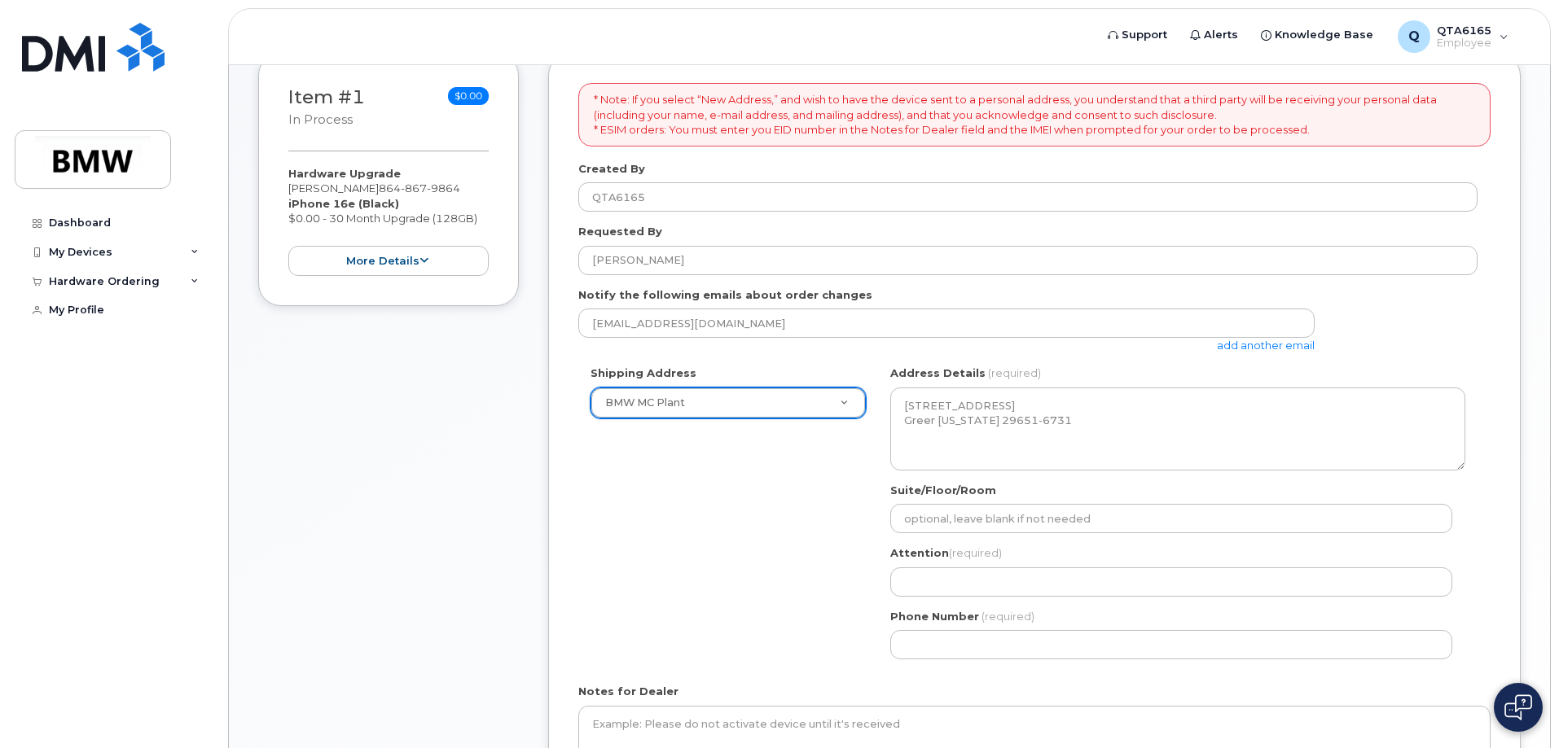
scroll to position [407, 0]
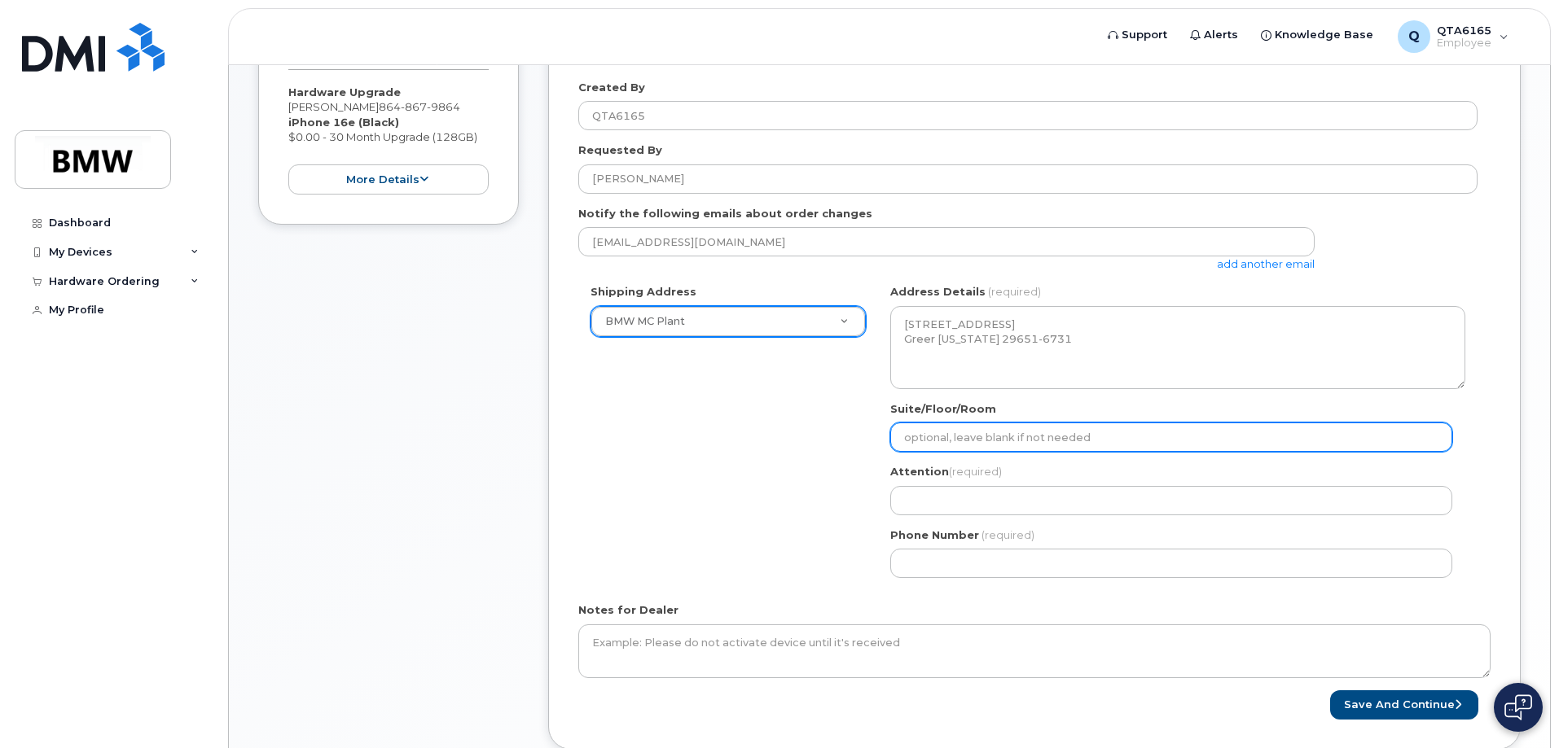
click at [1007, 437] on input "Suite/Floor/Room" at bounding box center [1171, 437] width 562 height 29
type input "Hall 32.0"
select select
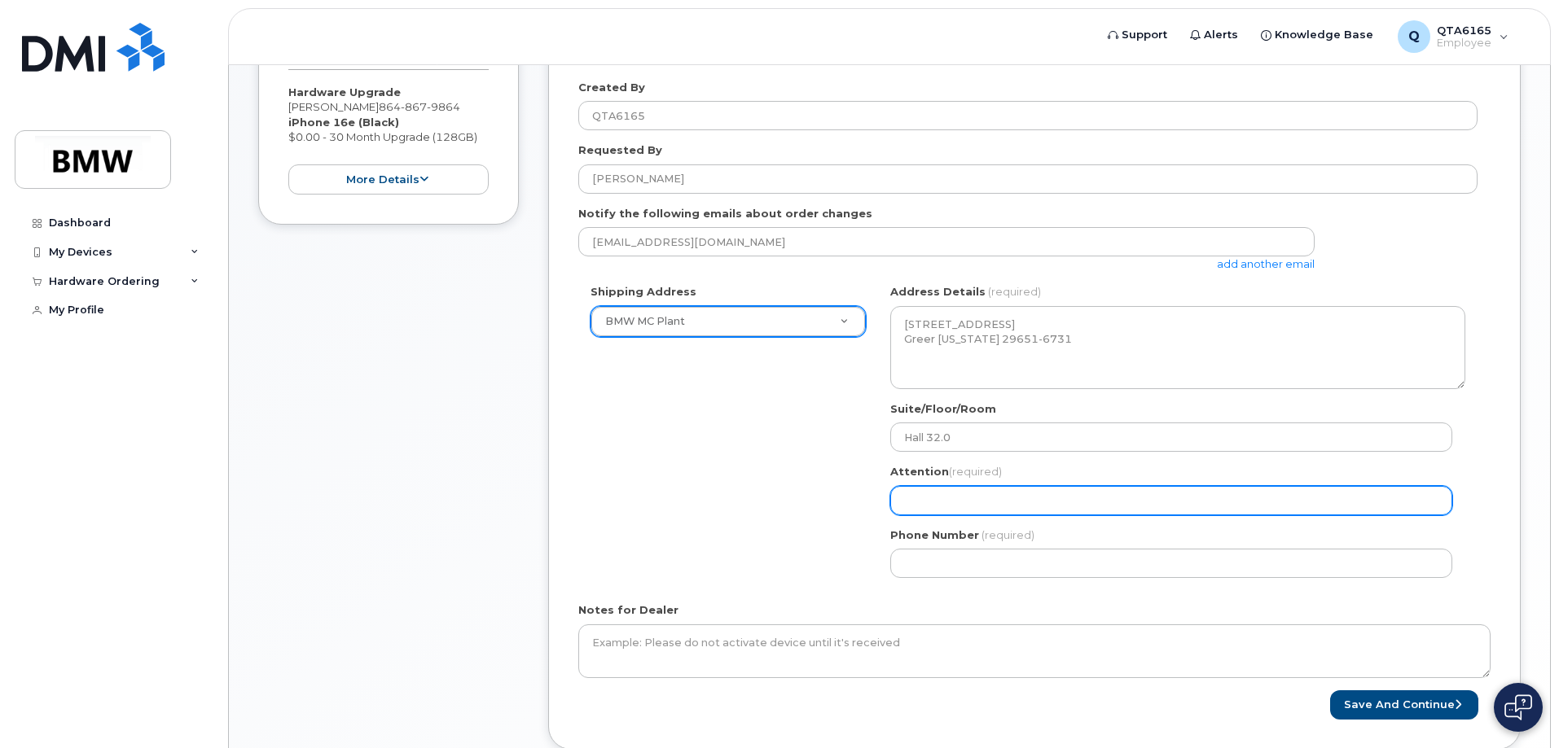
click at [952, 499] on input "Attention (required)" at bounding box center [1171, 500] width 562 height 29
type input "Jay West"
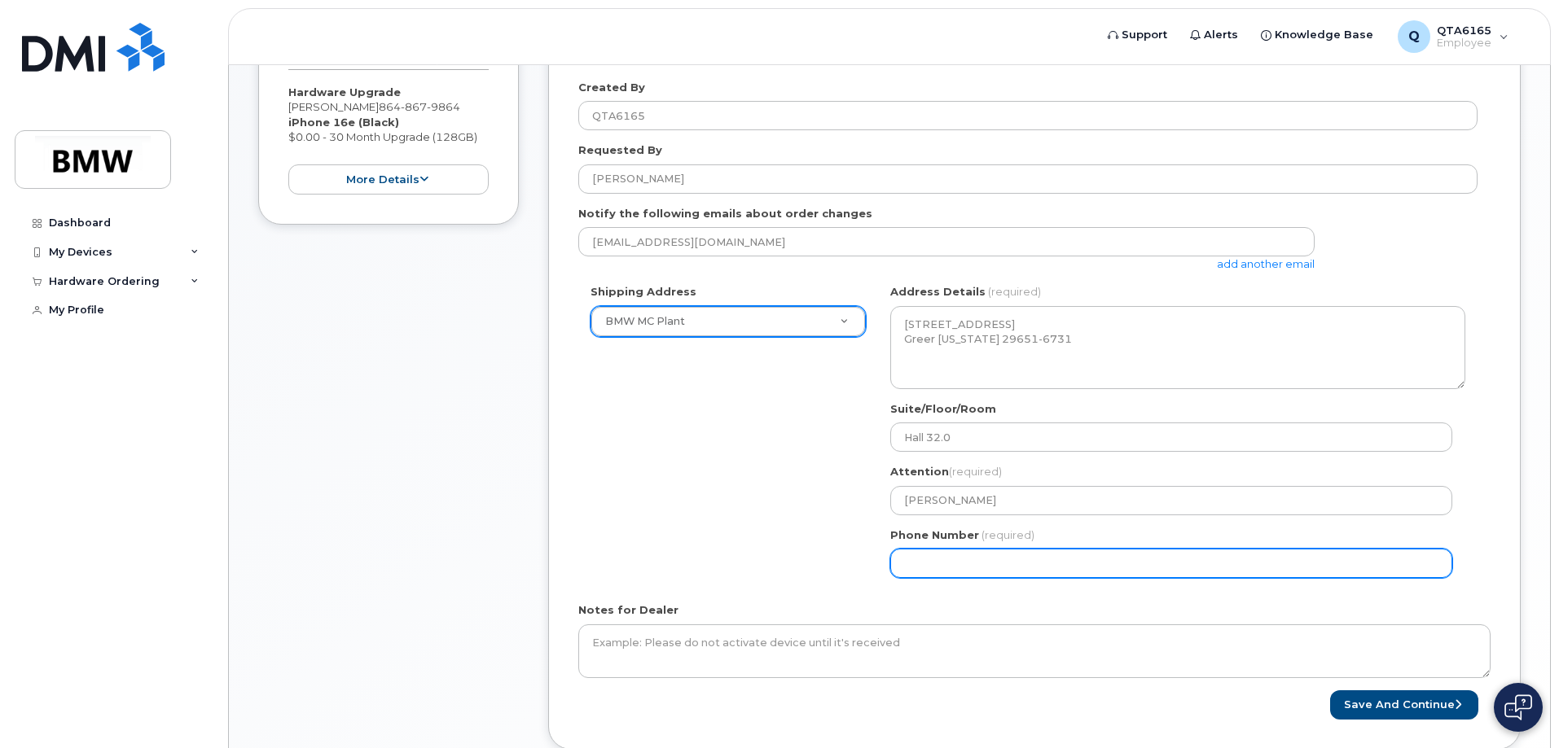
click at [948, 556] on input "Phone Number" at bounding box center [1171, 563] width 562 height 29
select select
type input "864867986"
select select
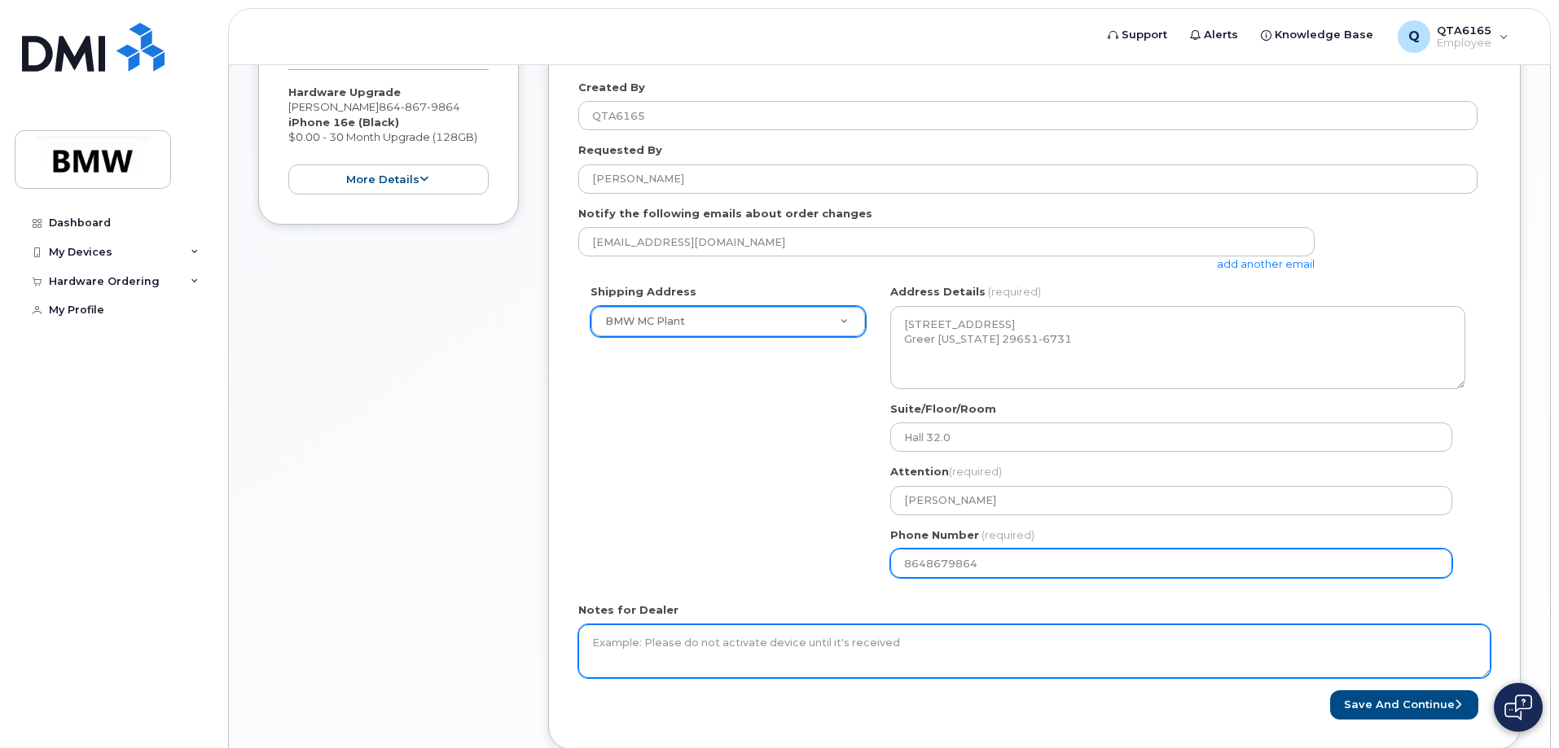
type input "8648679864"
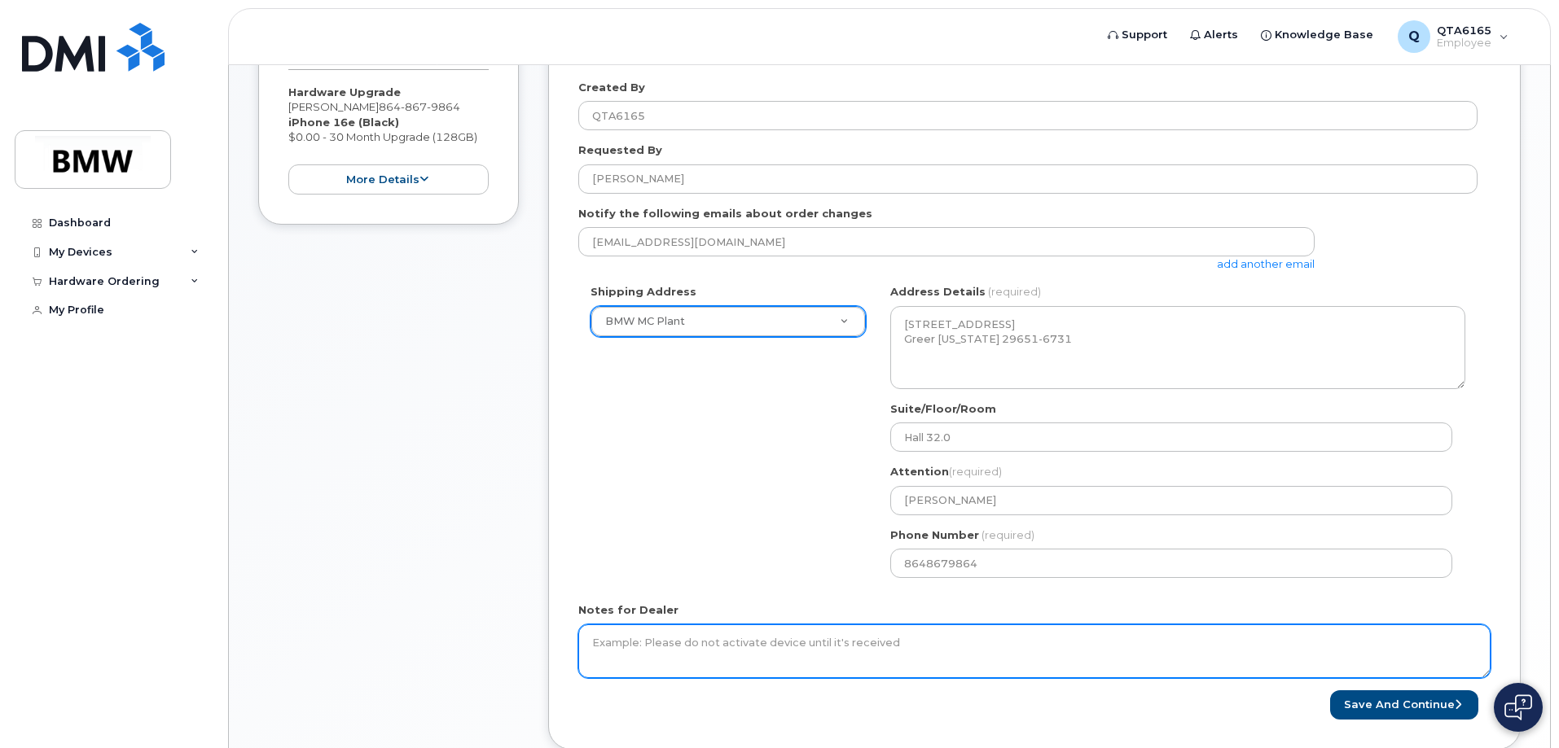
click at [767, 674] on textarea "Notes for Dealer" at bounding box center [1034, 652] width 912 height 54
click at [727, 645] on textarea "Notes for Dealer" at bounding box center [1034, 652] width 912 height 54
type textarea "I am located in the TKB 130 South office in Hall 32.0 by the cafeteria."
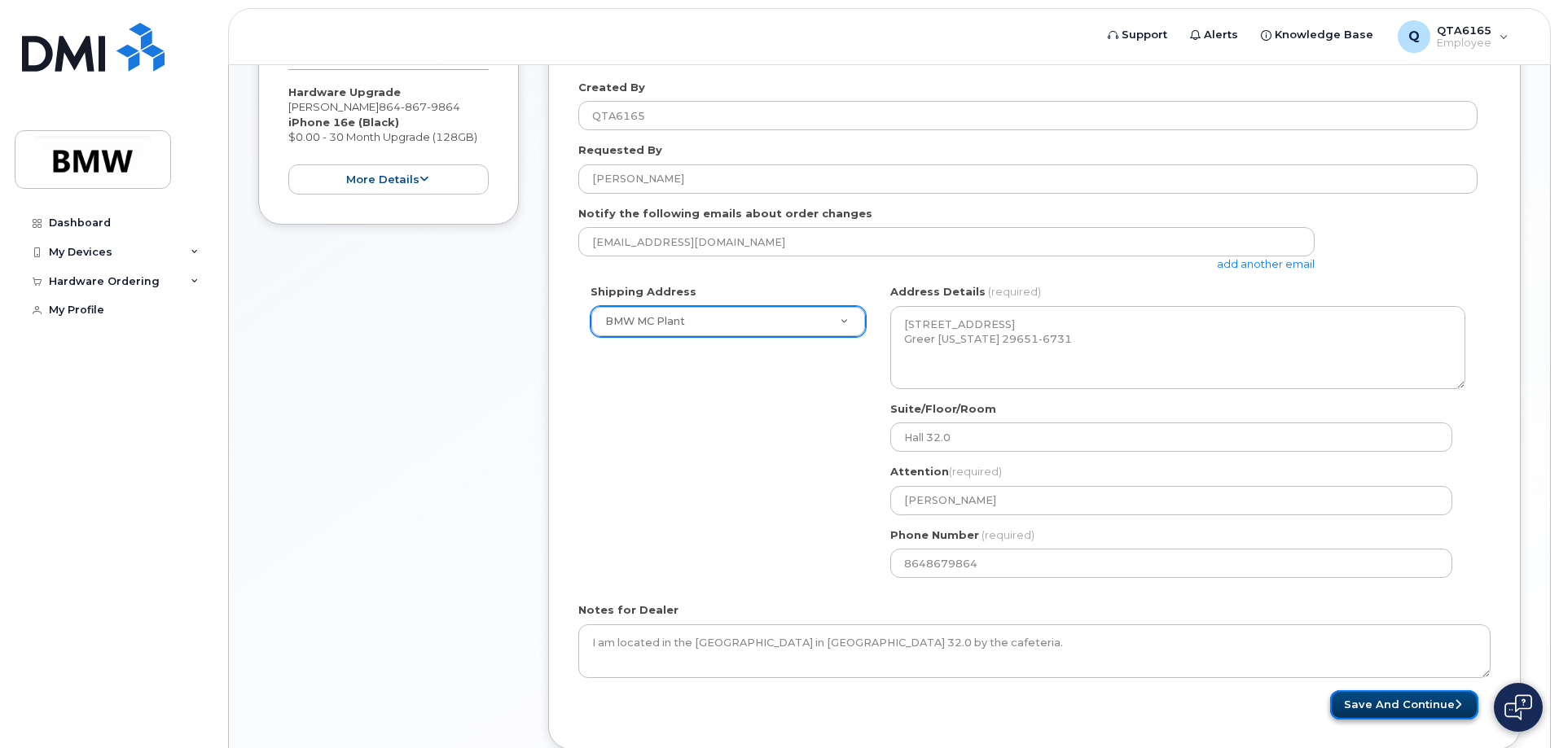
click at [1385, 707] on button "Save and Continue" at bounding box center [1404, 706] width 148 height 30
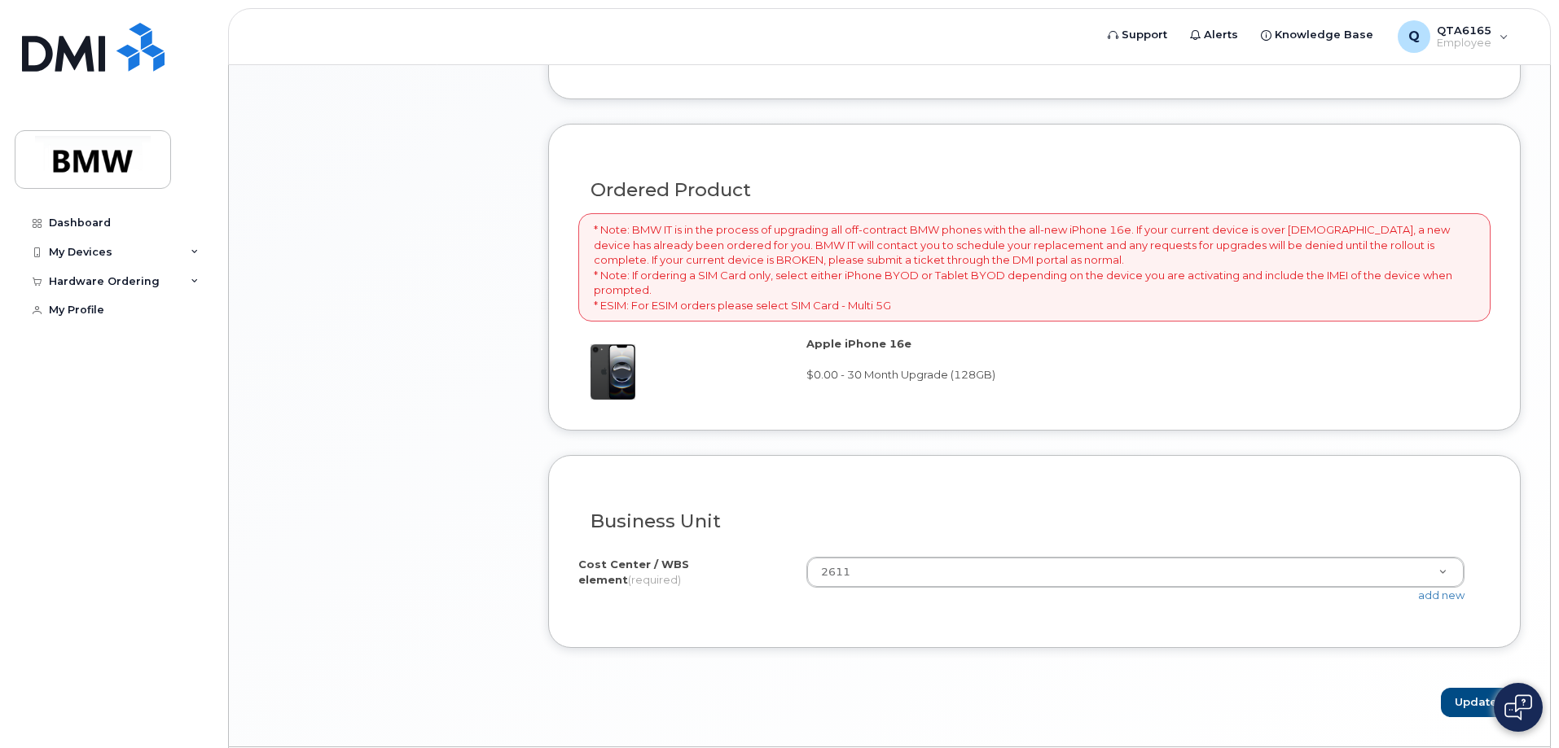
scroll to position [1239, 0]
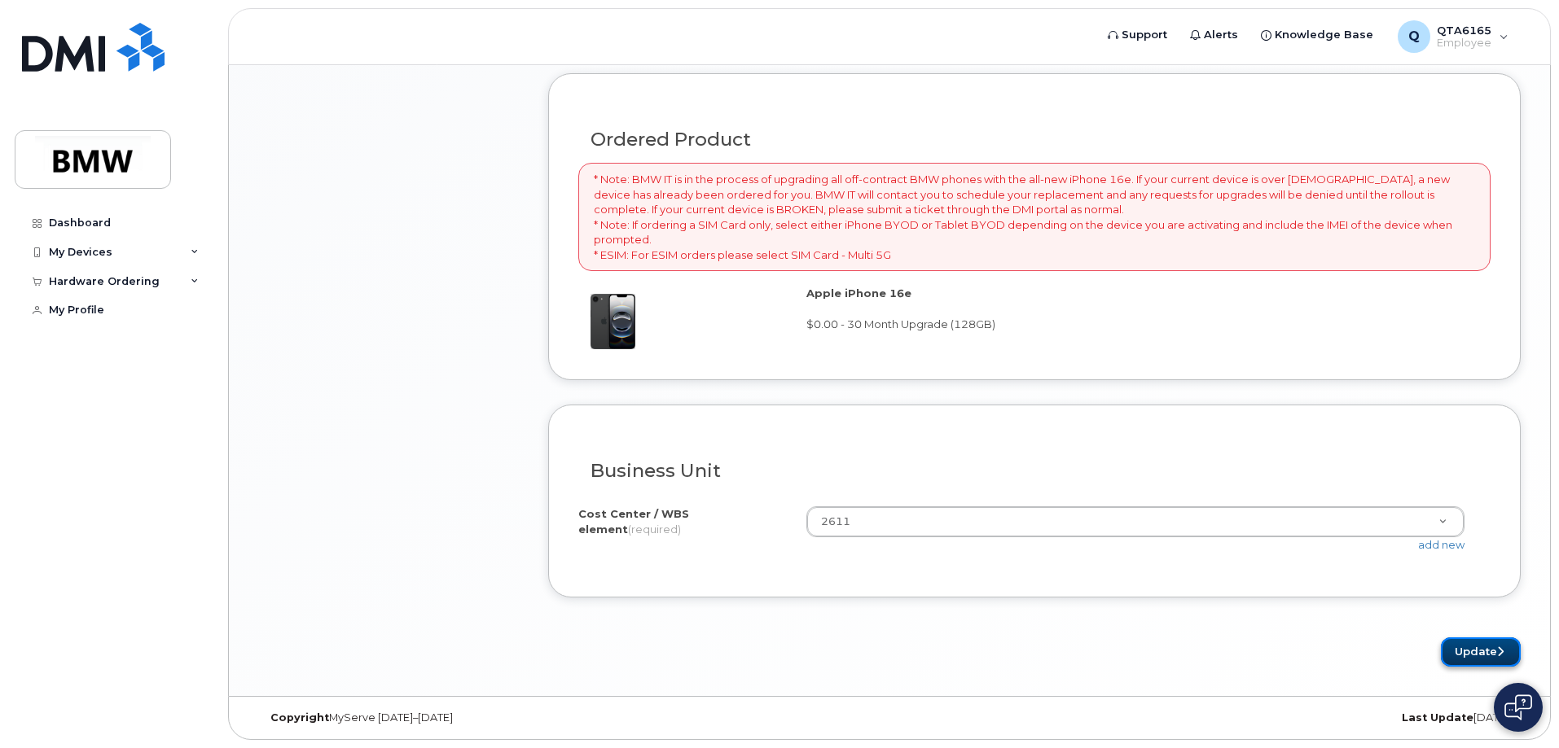
click at [1469, 657] on button "Update" at bounding box center [1481, 653] width 80 height 30
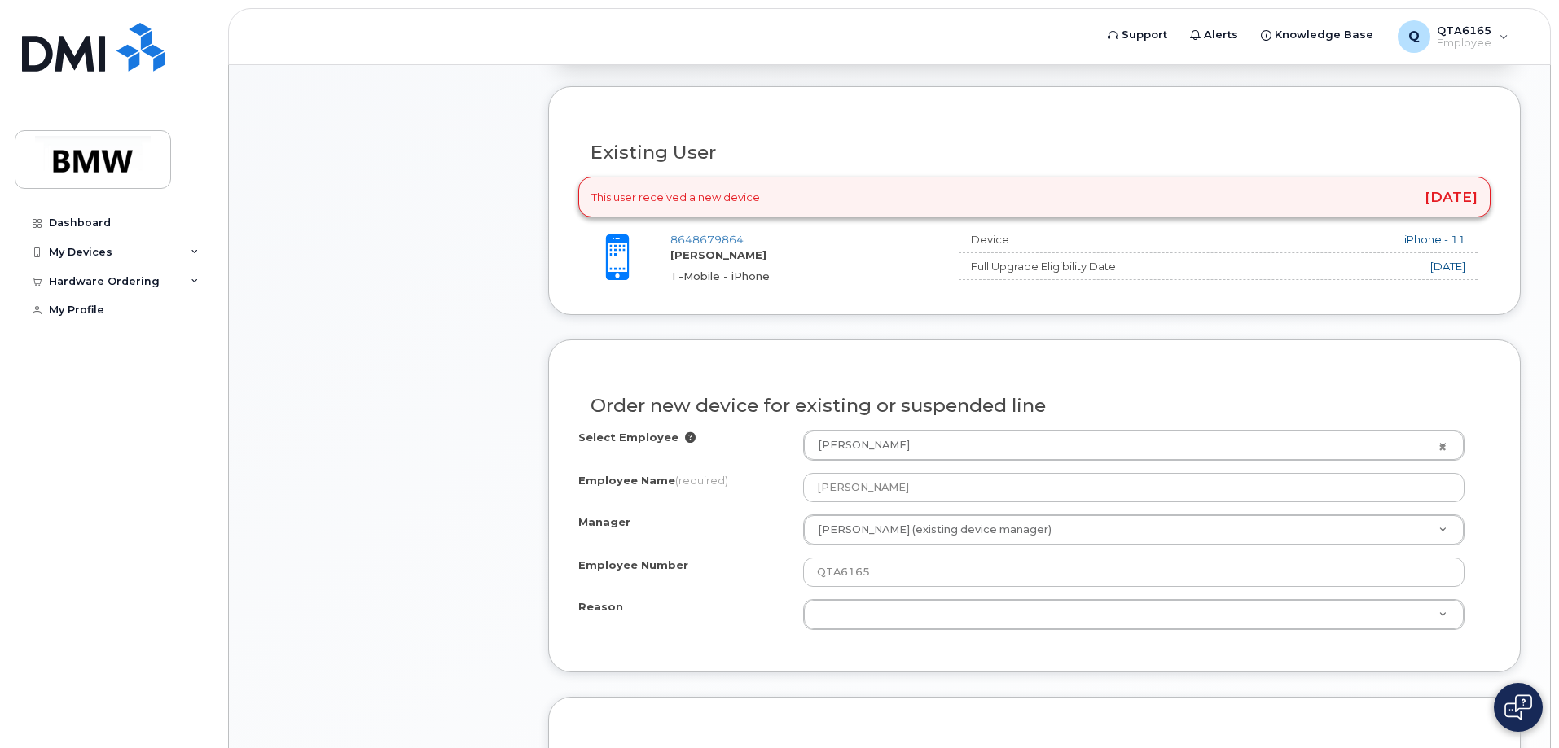
scroll to position [726, 0]
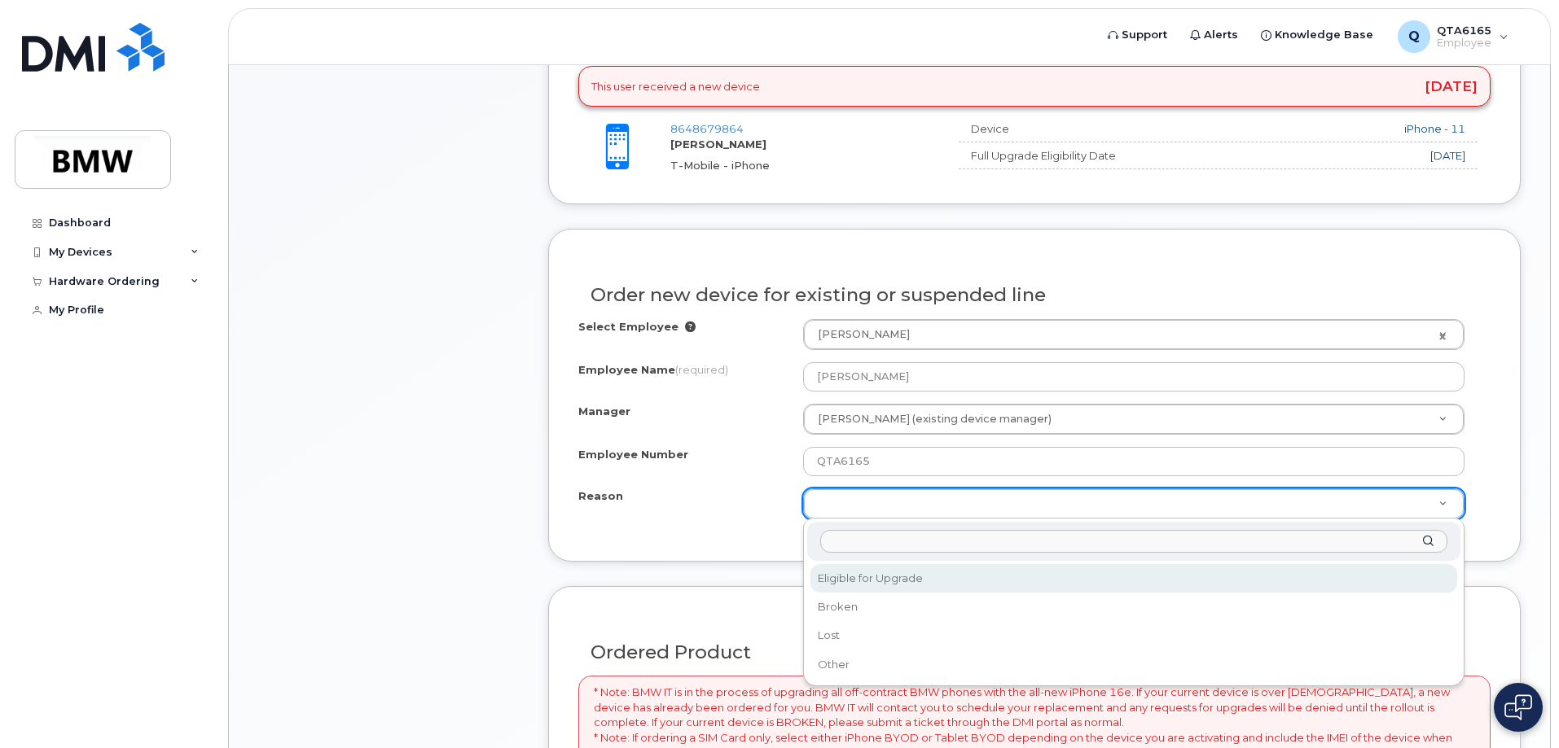
select select "eligible_for_upgrade"
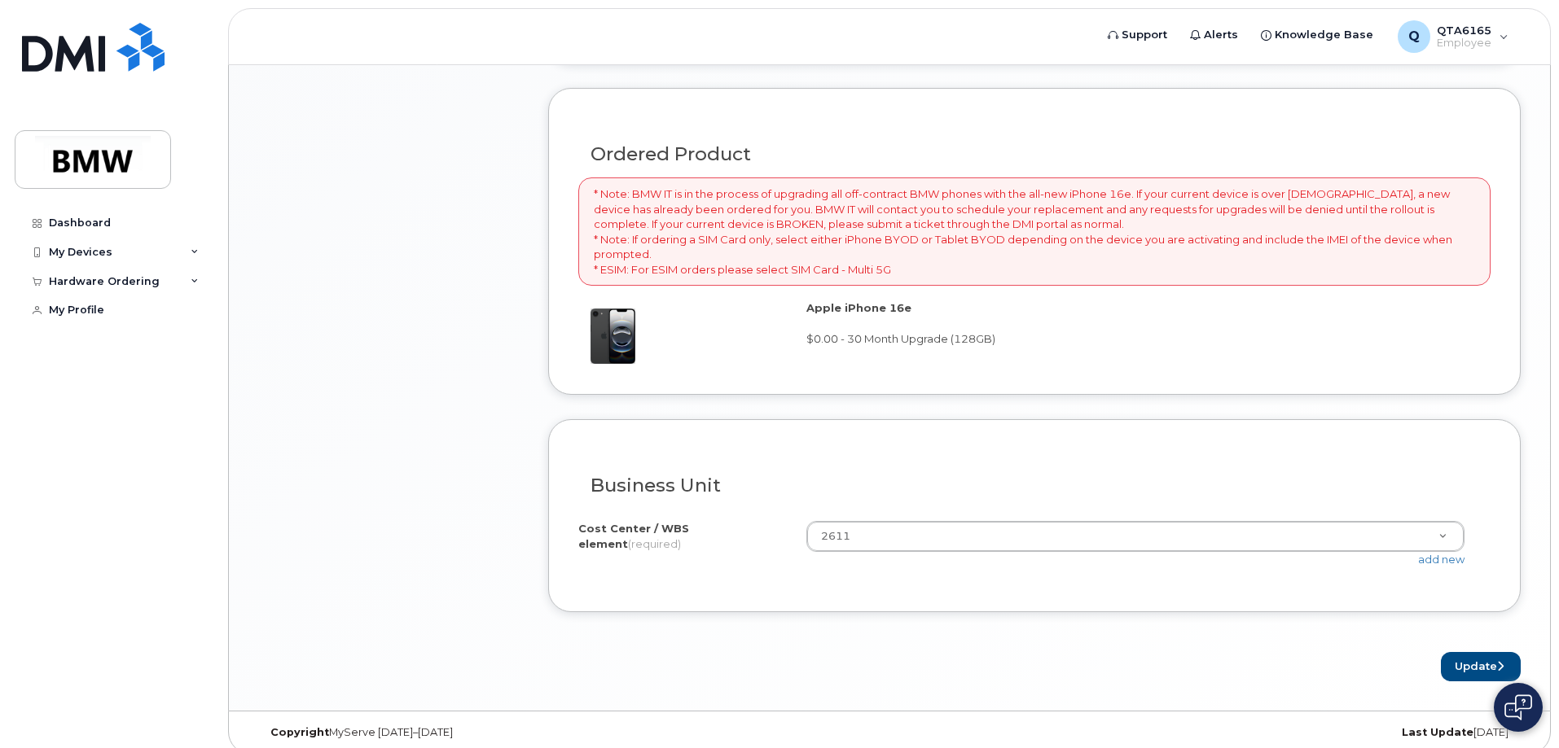
scroll to position [1239, 0]
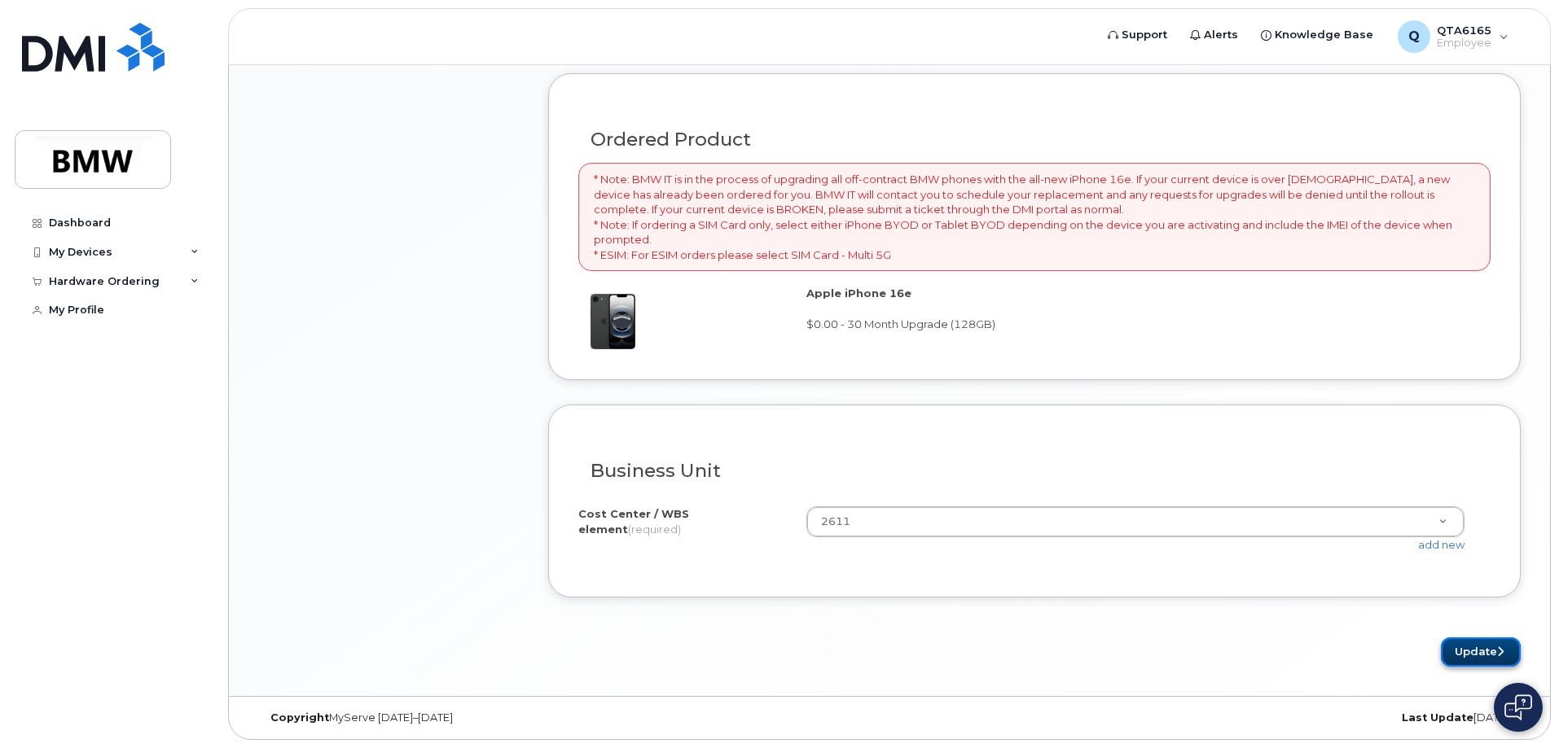
click at [1466, 647] on button "Update" at bounding box center [1481, 653] width 80 height 30
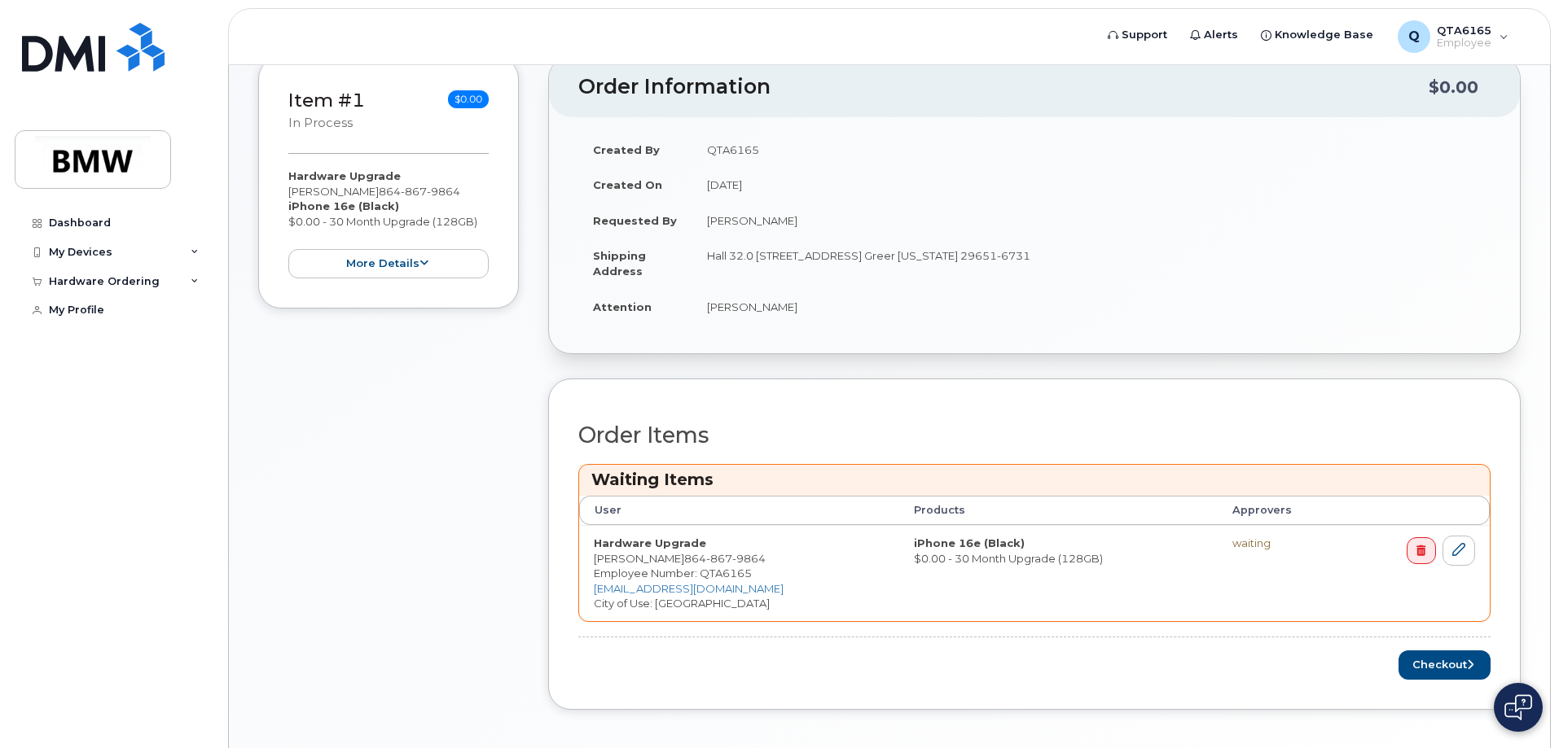
scroll to position [460, 0]
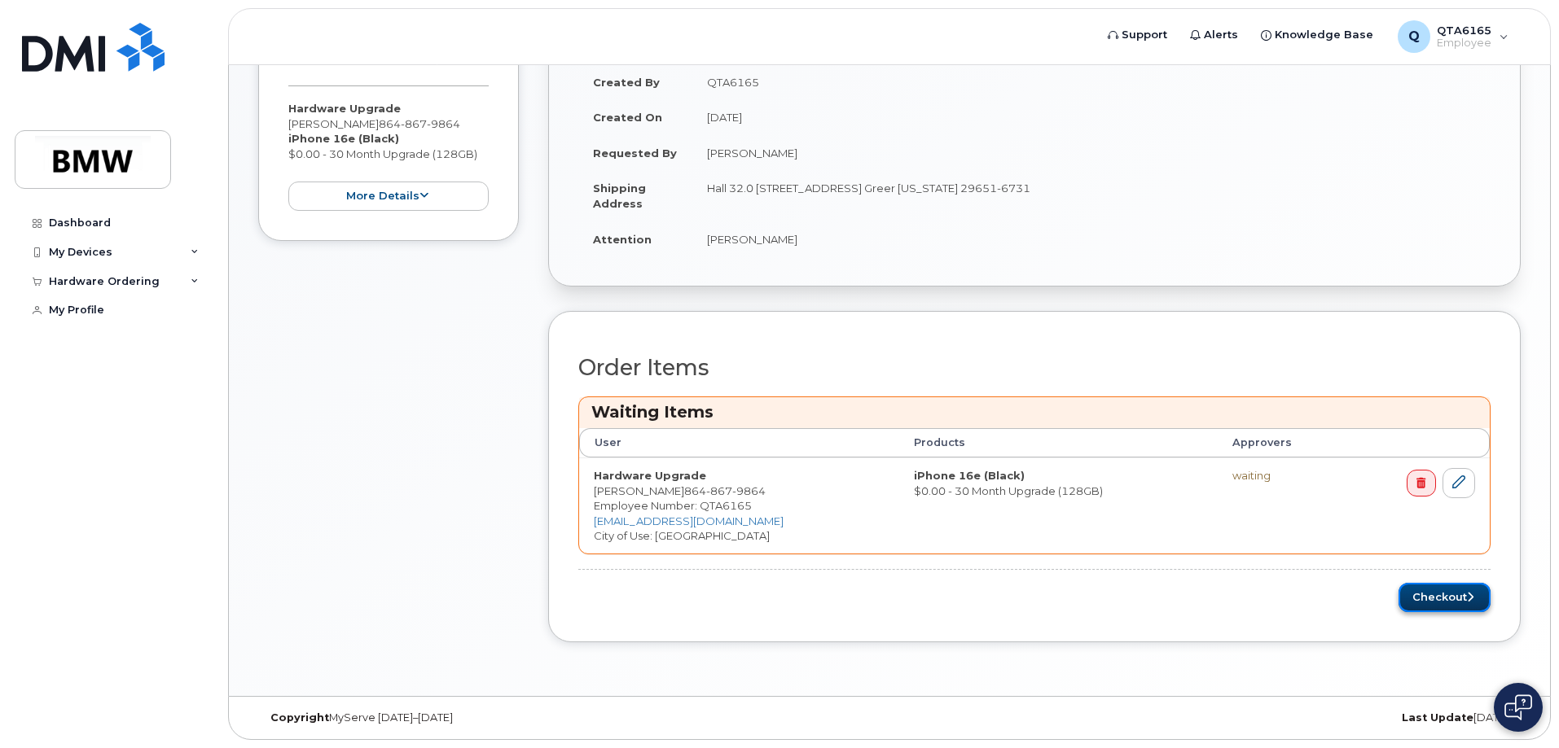
click at [1421, 600] on button "Checkout" at bounding box center [1444, 598] width 92 height 30
